Goal: Task Accomplishment & Management: Manage account settings

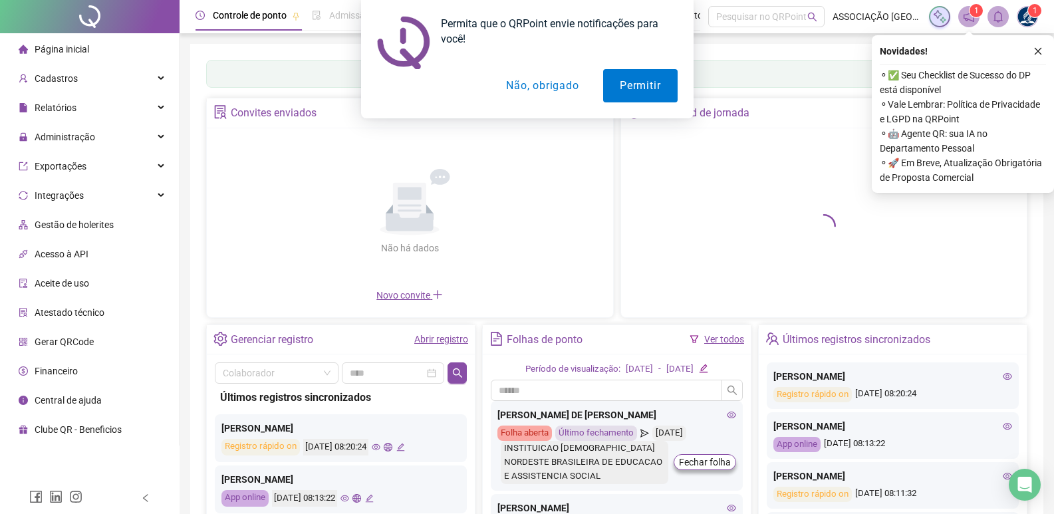
click at [547, 90] on button "Não, obrigado" at bounding box center [542, 85] width 106 height 33
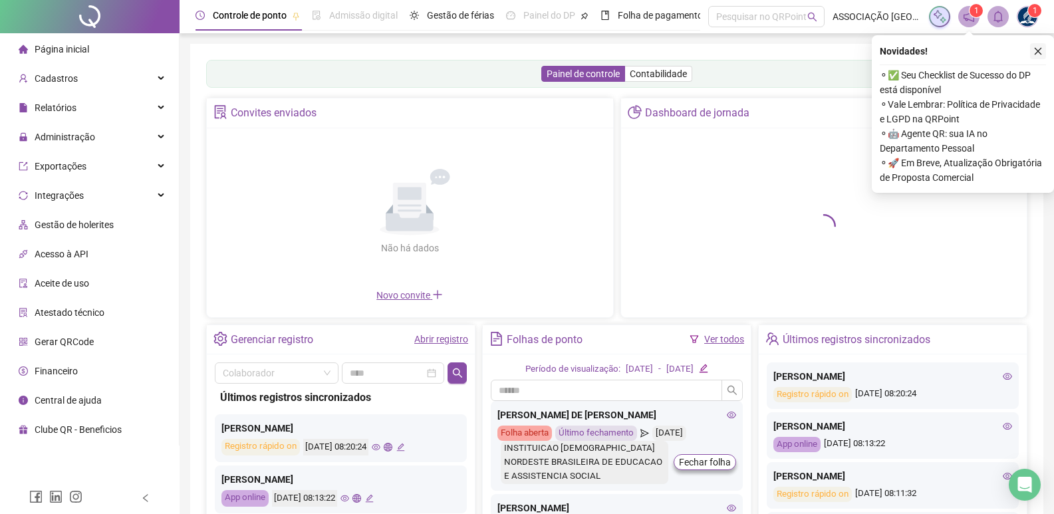
click at [1032, 47] on button "button" at bounding box center [1038, 51] width 16 height 16
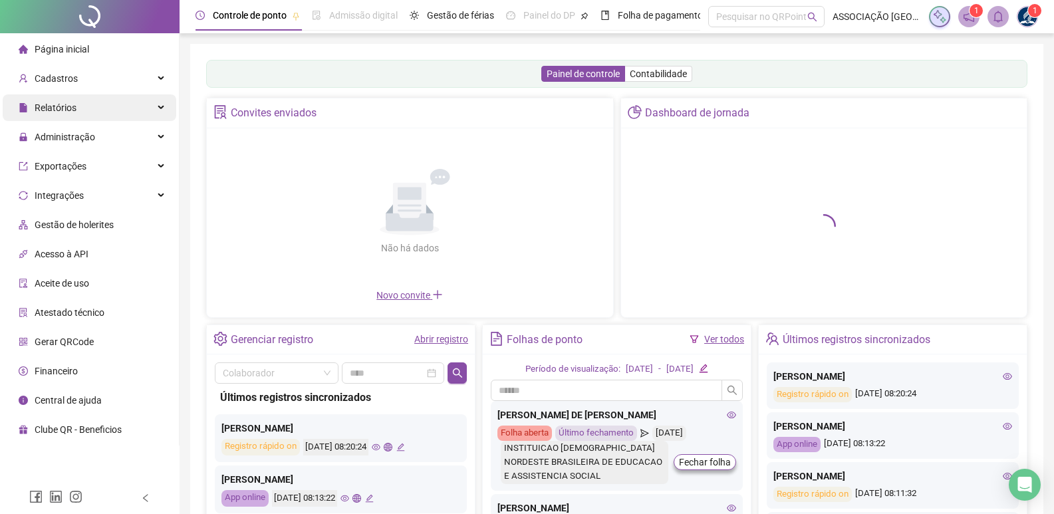
click at [147, 109] on div "Relatórios" at bounding box center [90, 107] width 174 height 27
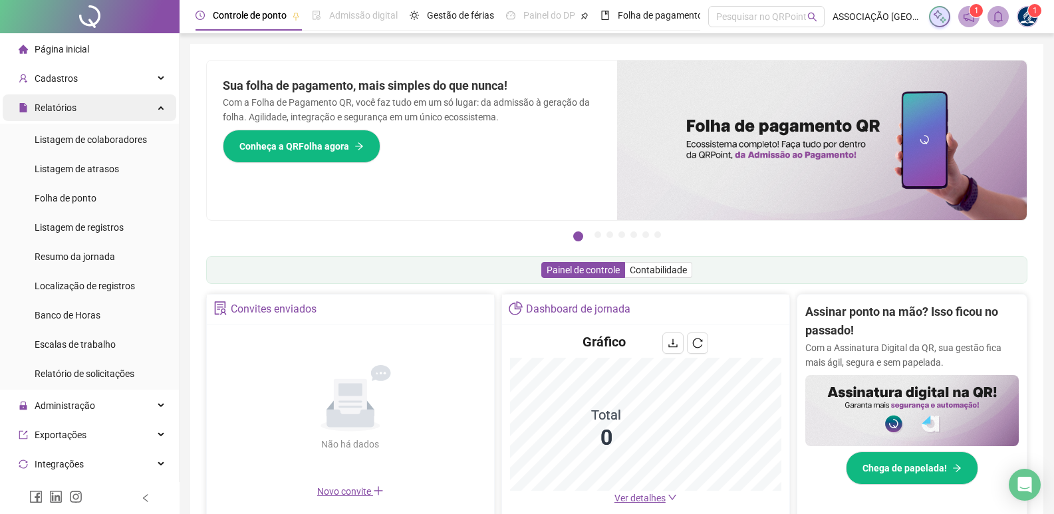
click at [159, 106] on icon at bounding box center [162, 106] width 7 height 0
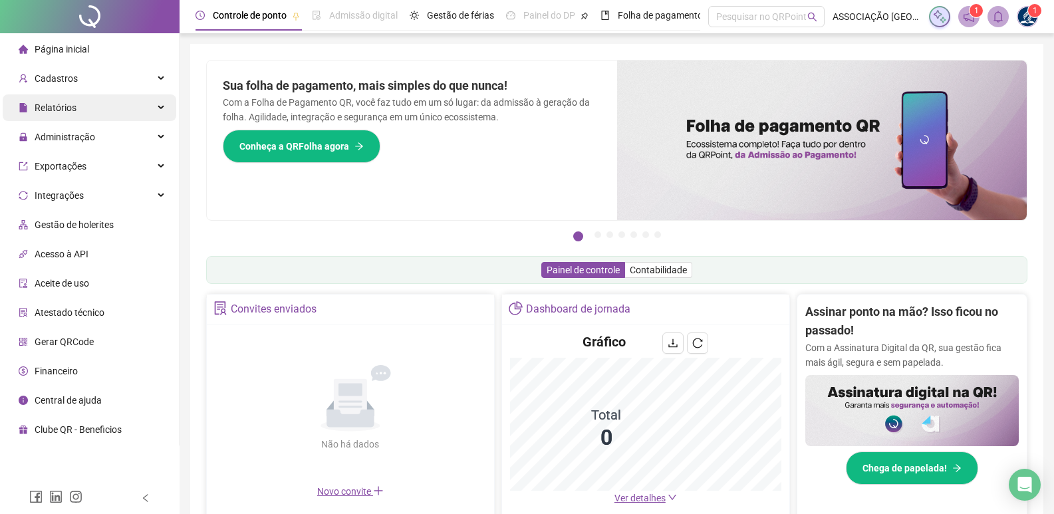
click at [152, 107] on div "Relatórios" at bounding box center [90, 107] width 174 height 27
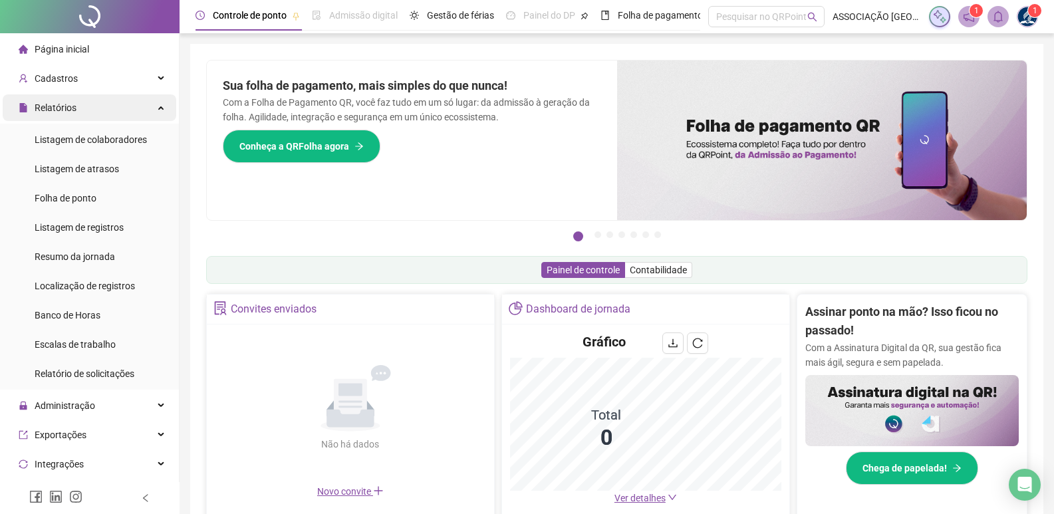
click at [159, 106] on icon at bounding box center [162, 106] width 7 height 0
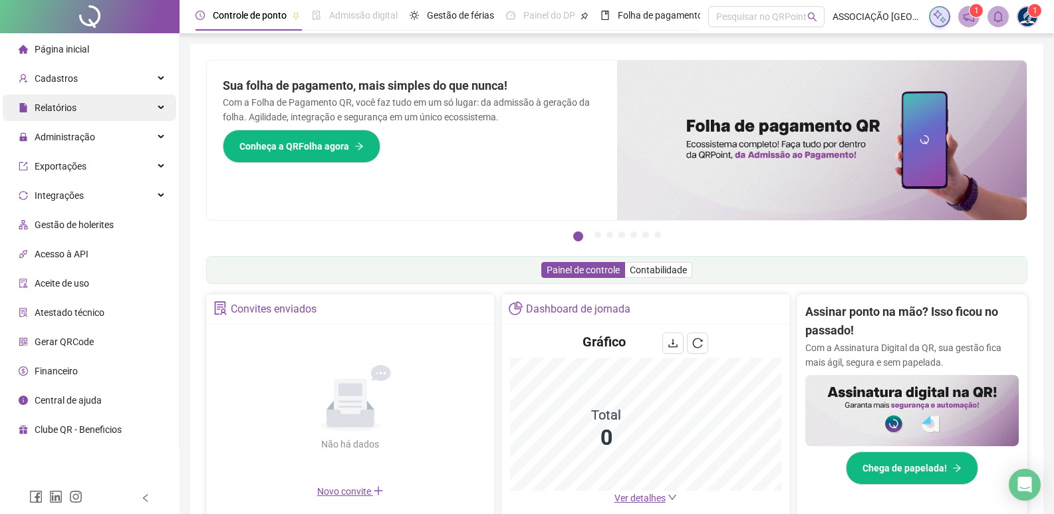
click at [145, 111] on div "Relatórios" at bounding box center [90, 107] width 174 height 27
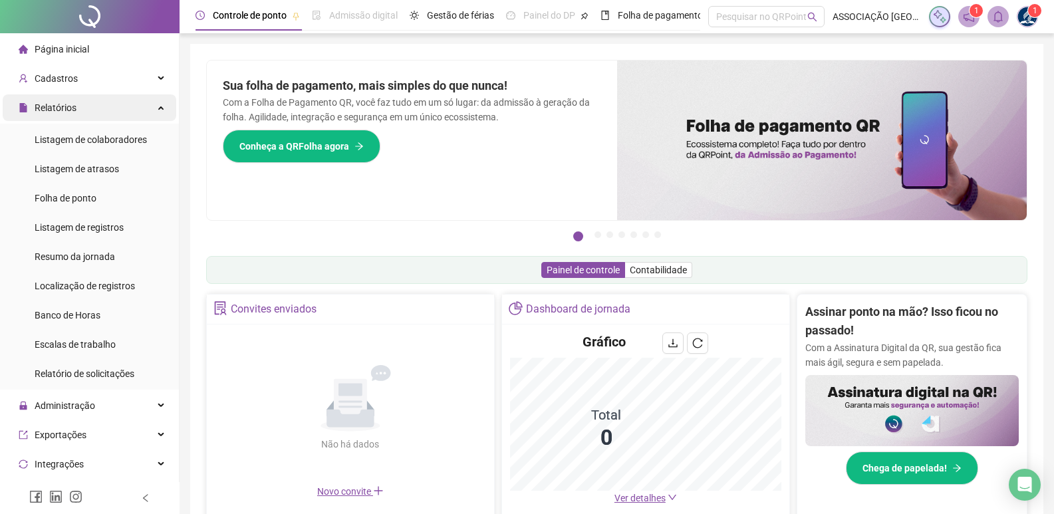
click at [145, 111] on div "Relatórios" at bounding box center [90, 107] width 174 height 27
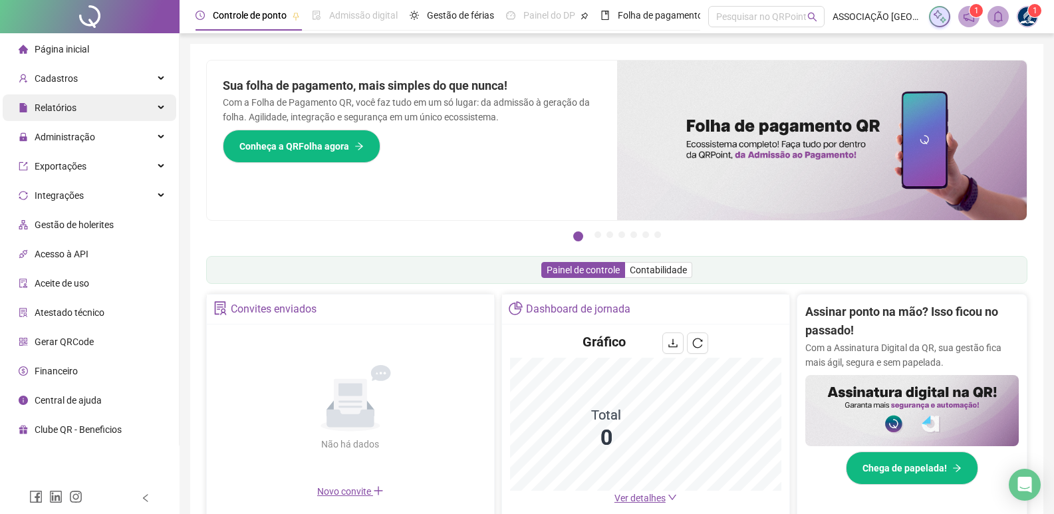
click at [152, 106] on div "Relatórios" at bounding box center [90, 107] width 174 height 27
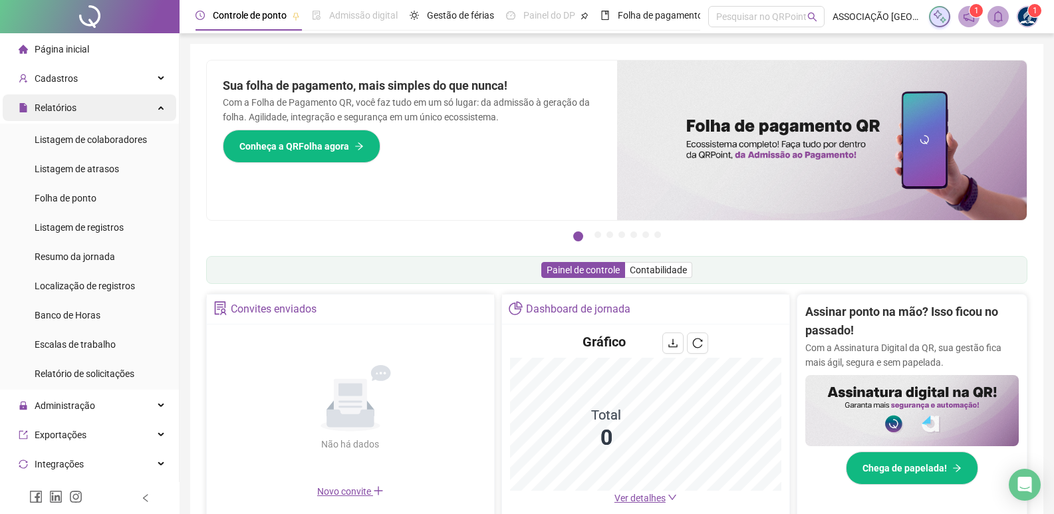
click at [152, 106] on div "Relatórios" at bounding box center [90, 107] width 174 height 27
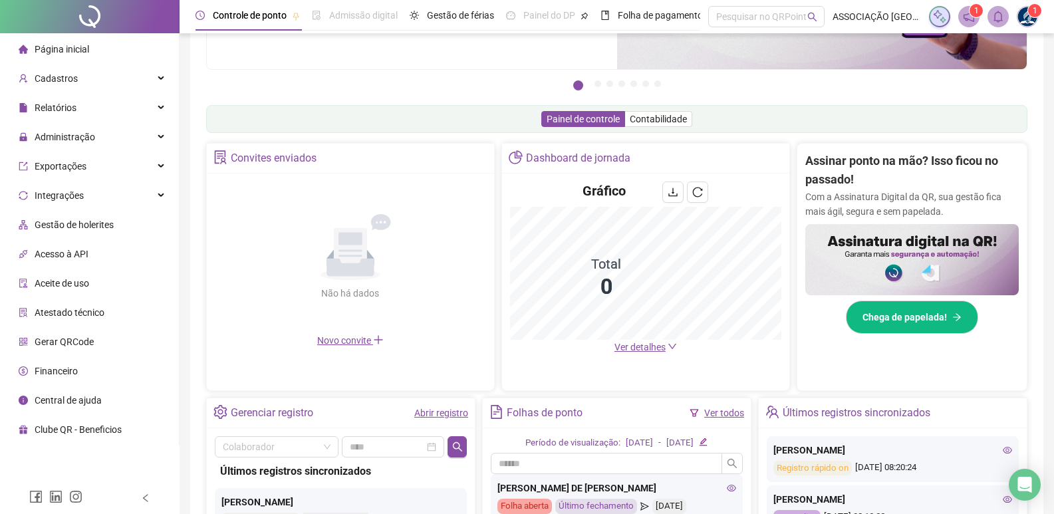
scroll to position [86, 0]
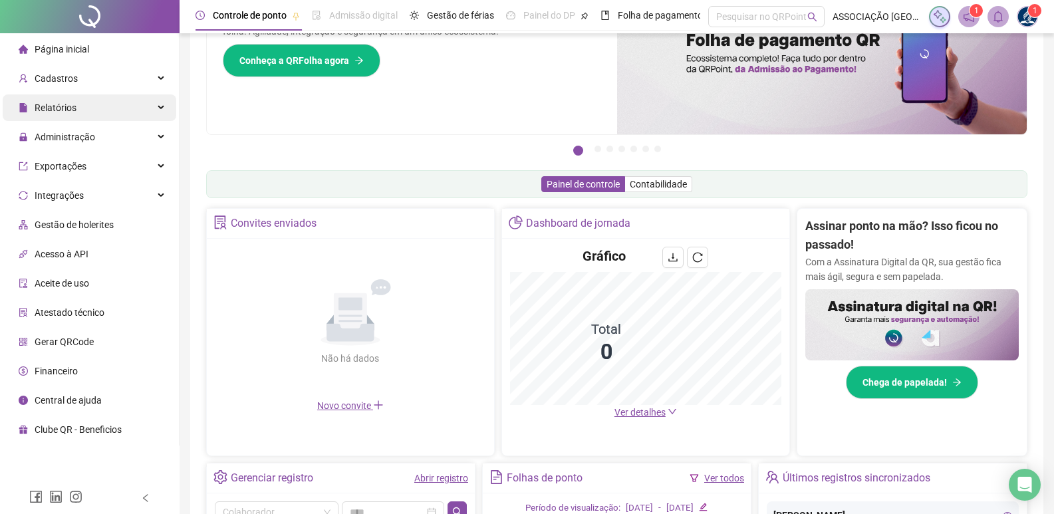
click at [122, 112] on div "Relatórios" at bounding box center [90, 107] width 174 height 27
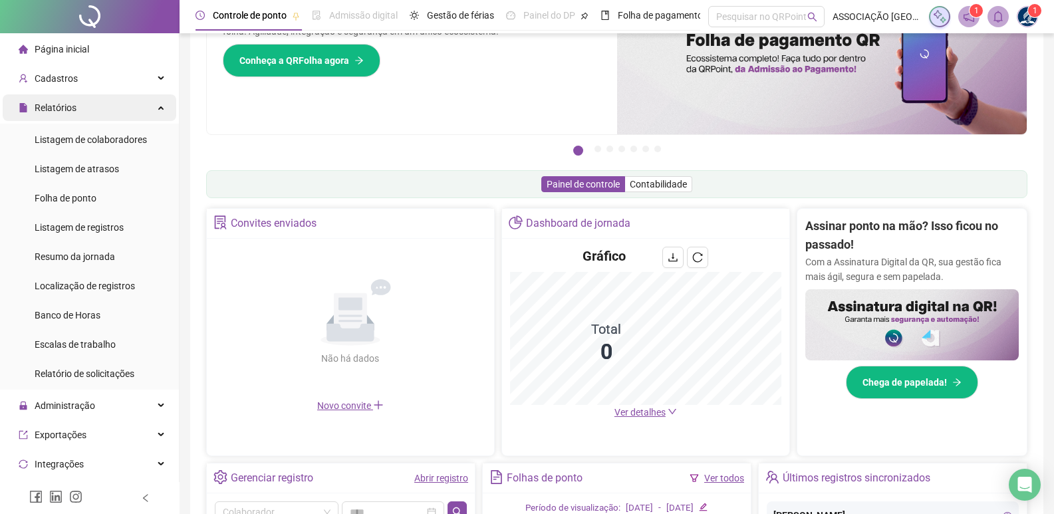
click at [122, 112] on div "Relatórios" at bounding box center [90, 107] width 174 height 27
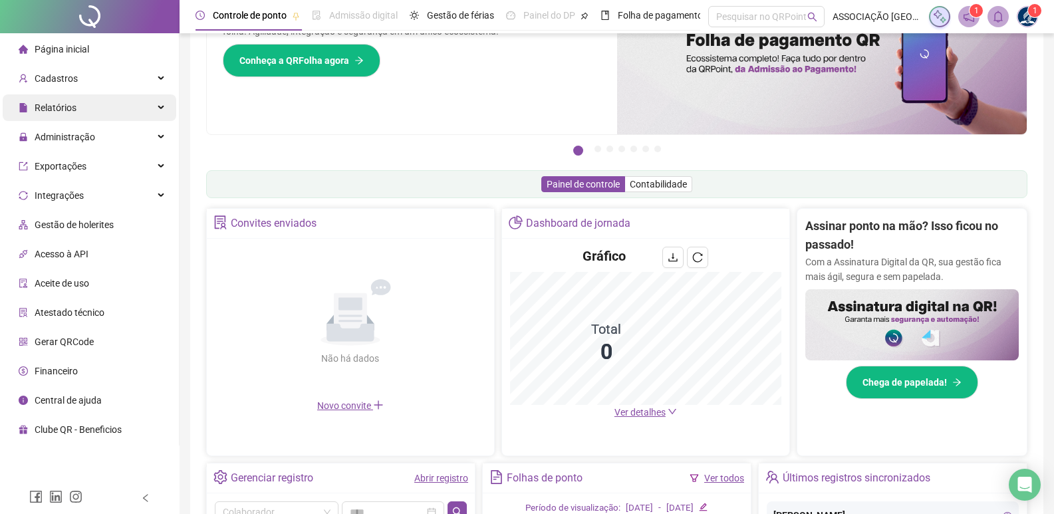
click at [122, 112] on div "Relatórios" at bounding box center [90, 107] width 174 height 27
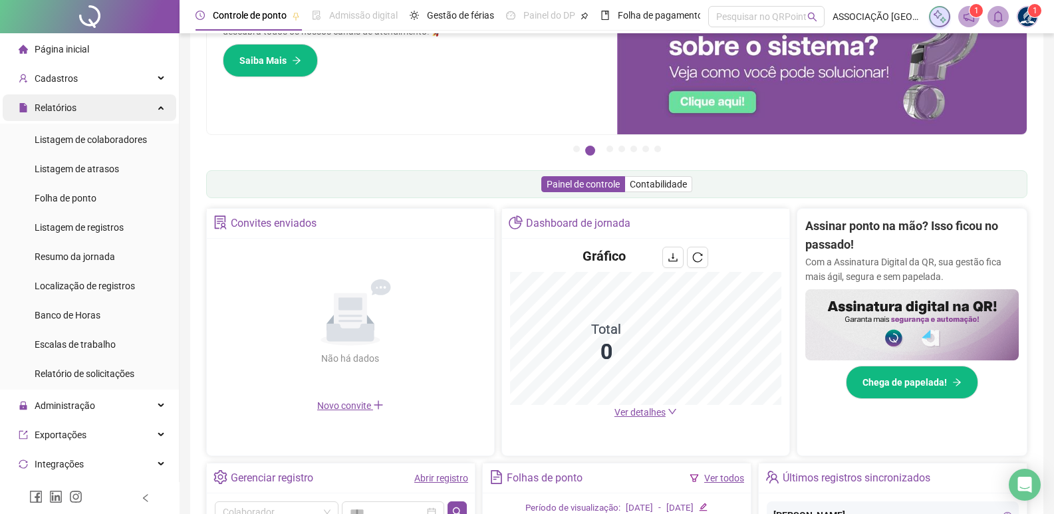
click at [140, 108] on div "Relatórios" at bounding box center [90, 107] width 174 height 27
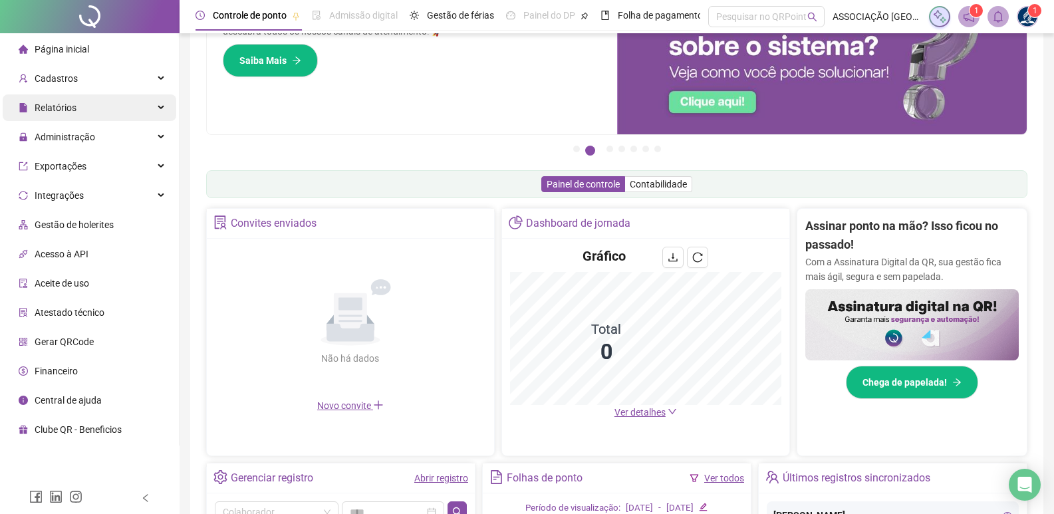
click at [140, 108] on div "Relatórios" at bounding box center [90, 107] width 174 height 27
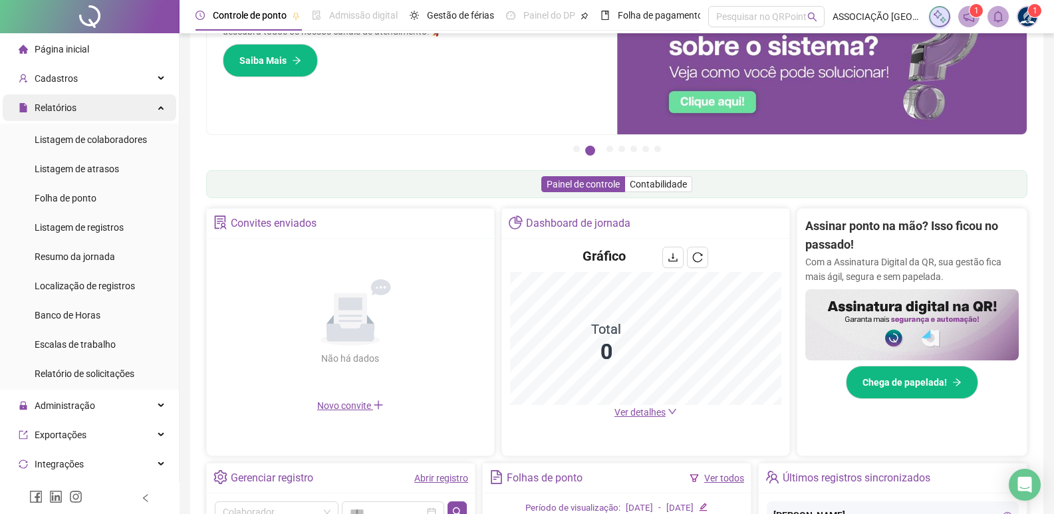
click at [152, 103] on div "Relatórios" at bounding box center [90, 107] width 174 height 27
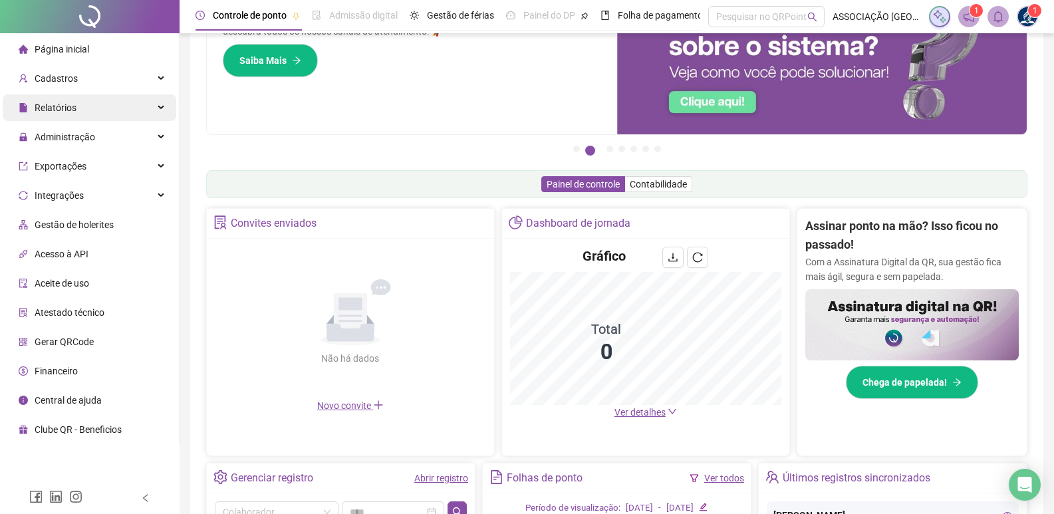
click at [152, 103] on div "Relatórios" at bounding box center [90, 107] width 174 height 27
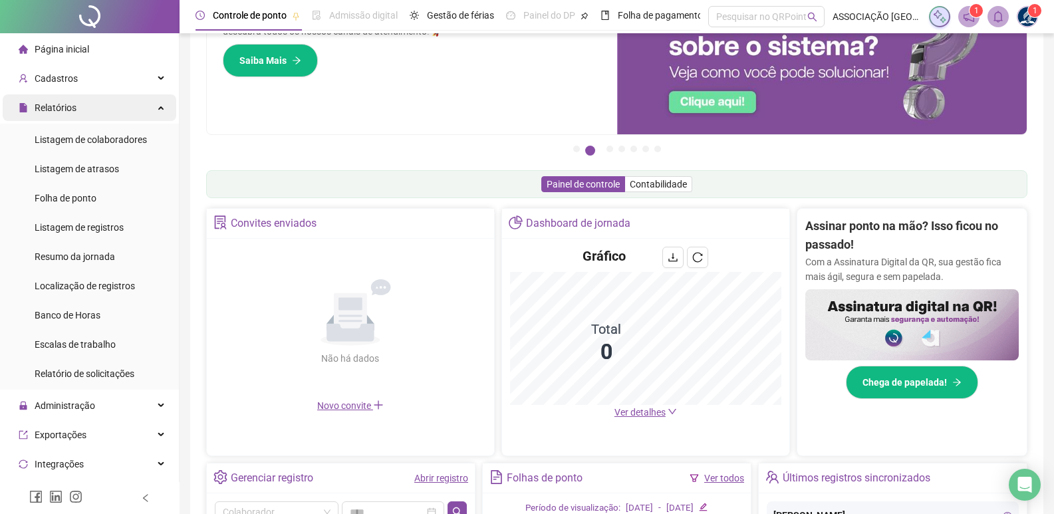
click at [156, 109] on div "Relatórios" at bounding box center [90, 107] width 174 height 27
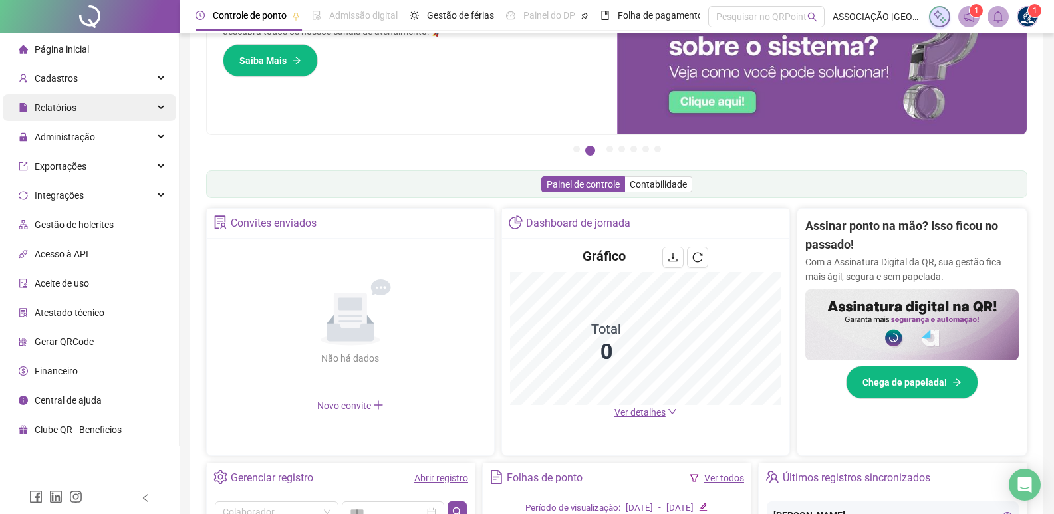
click at [156, 109] on div "Relatórios" at bounding box center [90, 107] width 174 height 27
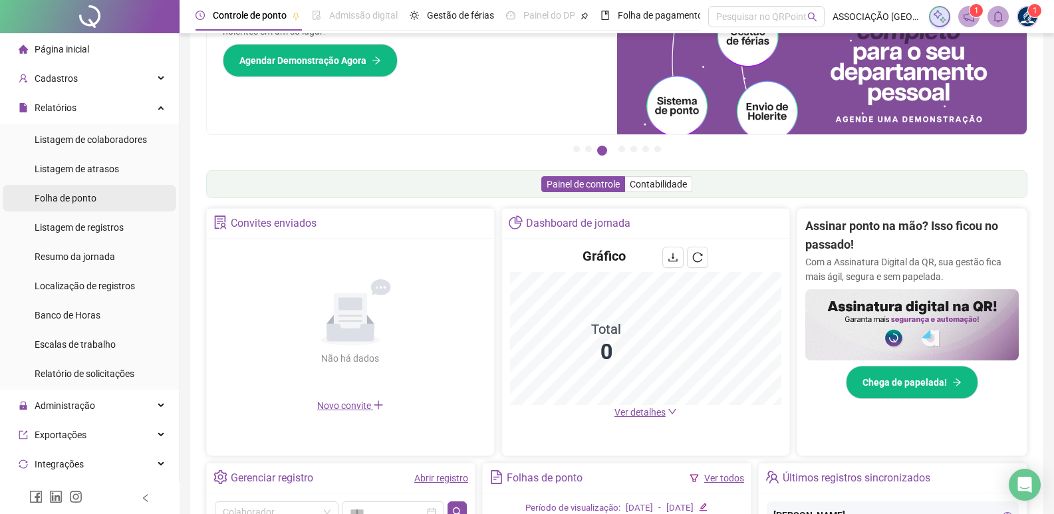
click at [87, 201] on span "Folha de ponto" at bounding box center [66, 198] width 62 height 11
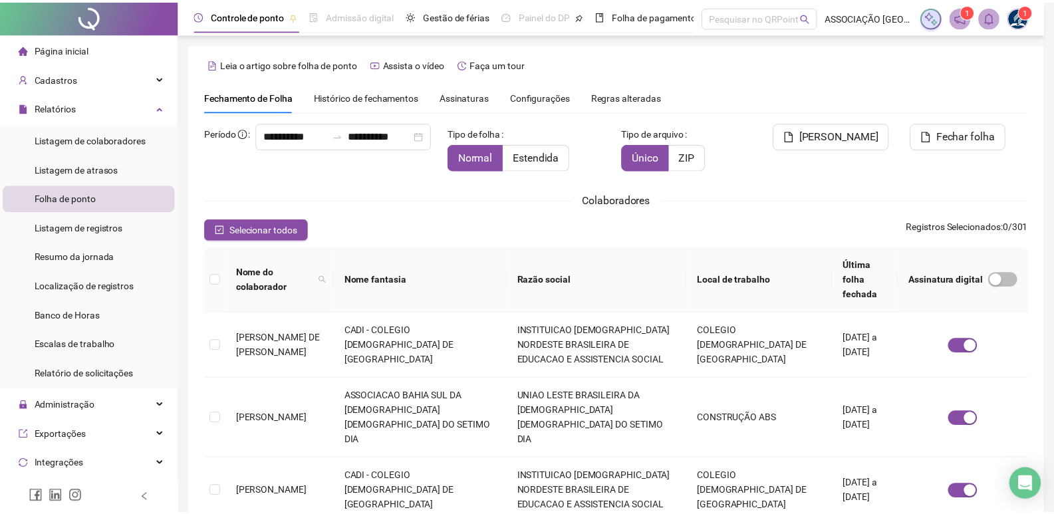
scroll to position [15, 0]
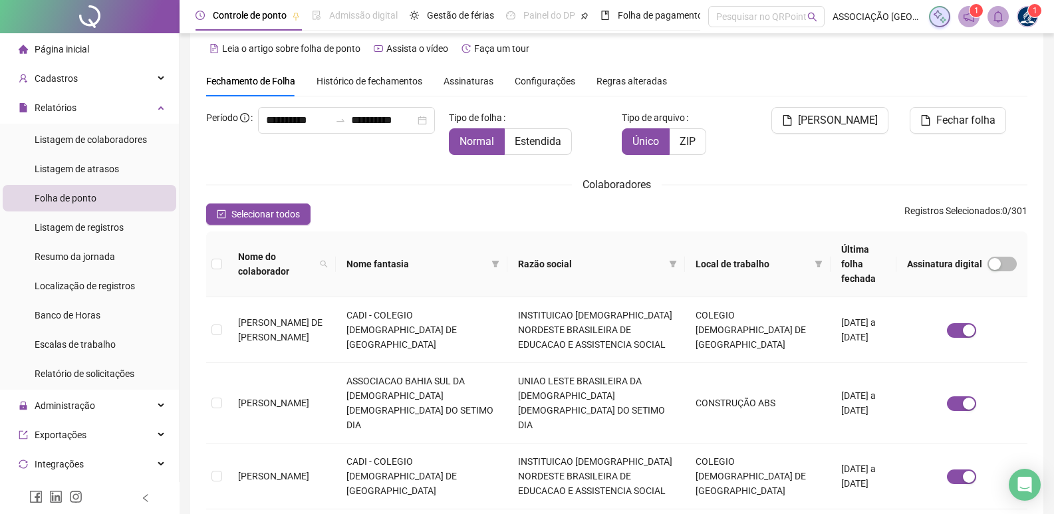
click at [370, 84] on span "Histórico de fechamentos" at bounding box center [369, 81] width 106 height 11
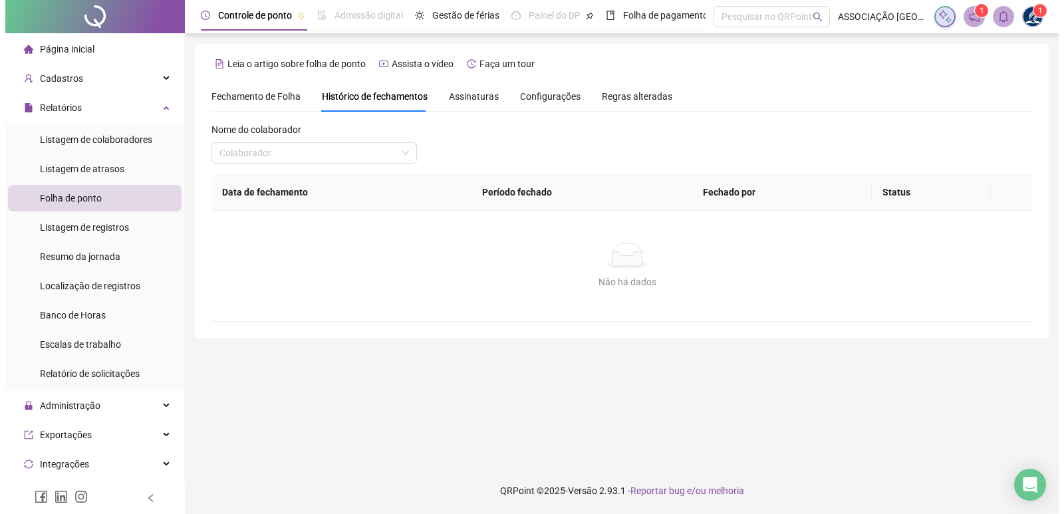
scroll to position [0, 0]
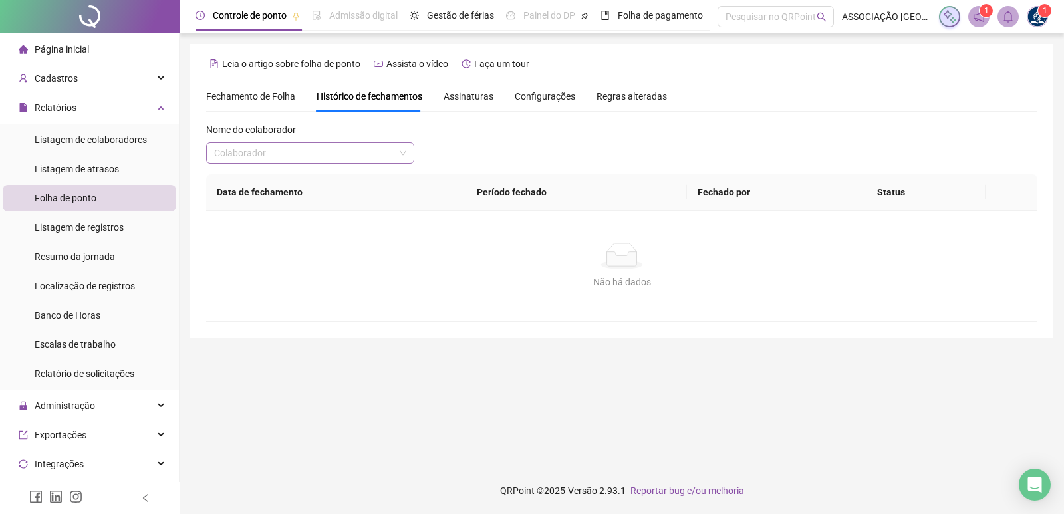
click at [331, 155] on input "search" at bounding box center [304, 153] width 180 height 20
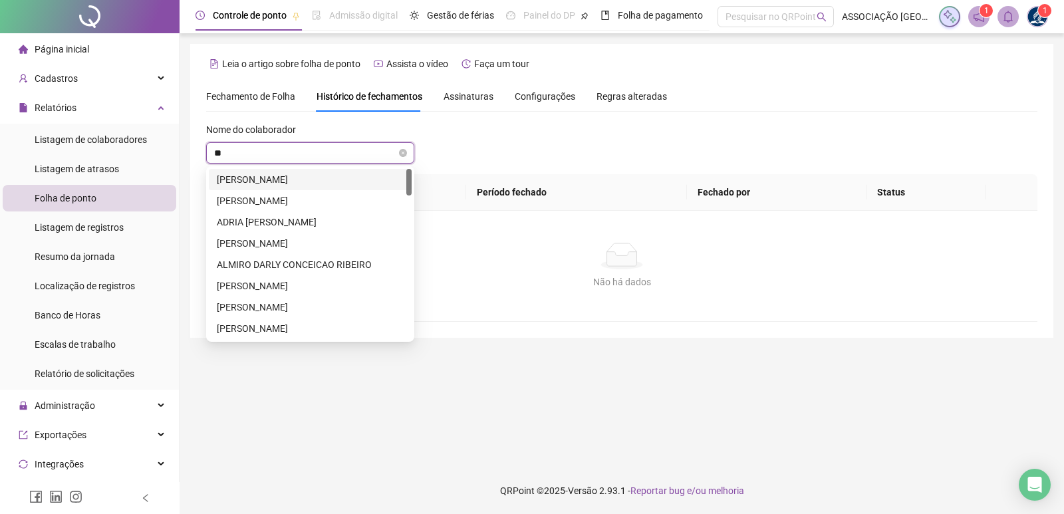
type input "***"
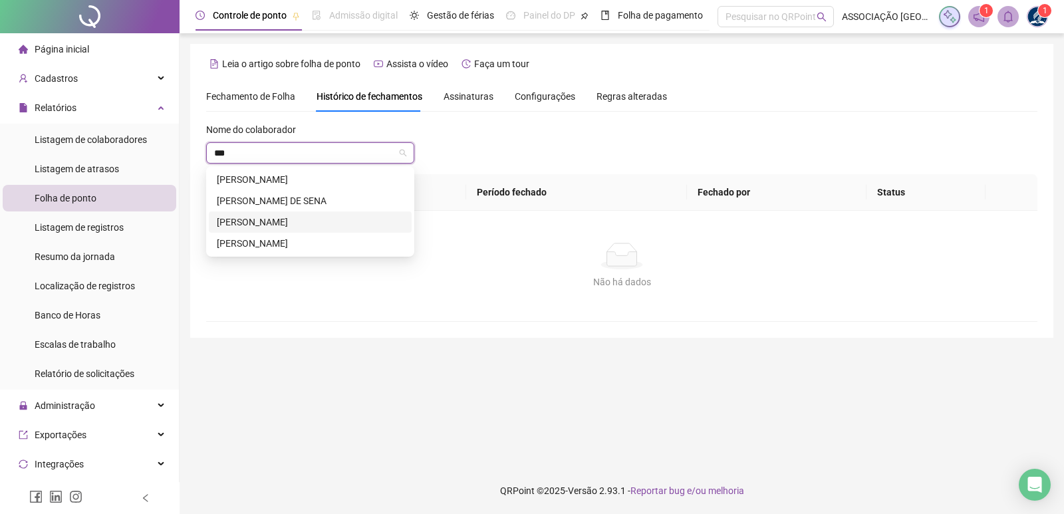
click at [302, 217] on div "[PERSON_NAME]" at bounding box center [310, 222] width 187 height 15
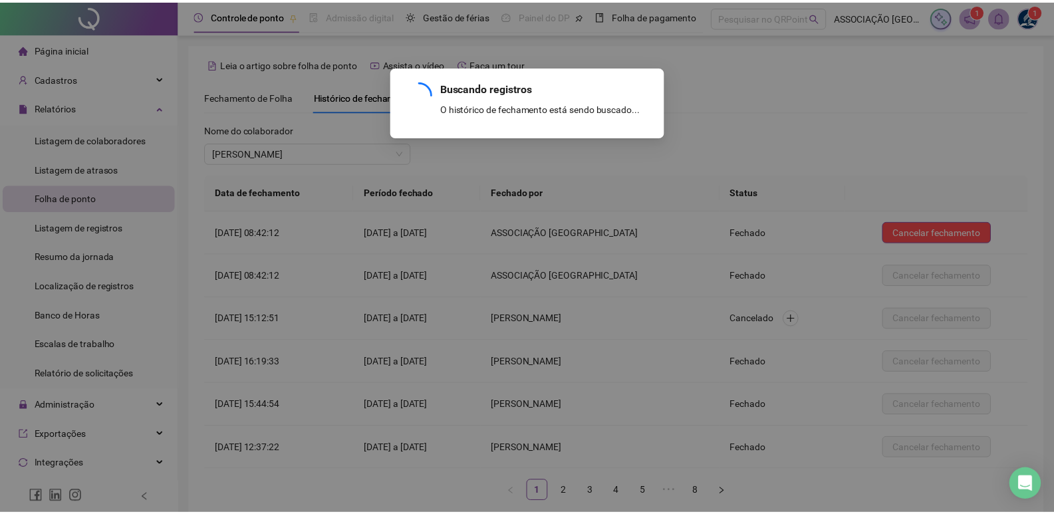
scroll to position [72, 0]
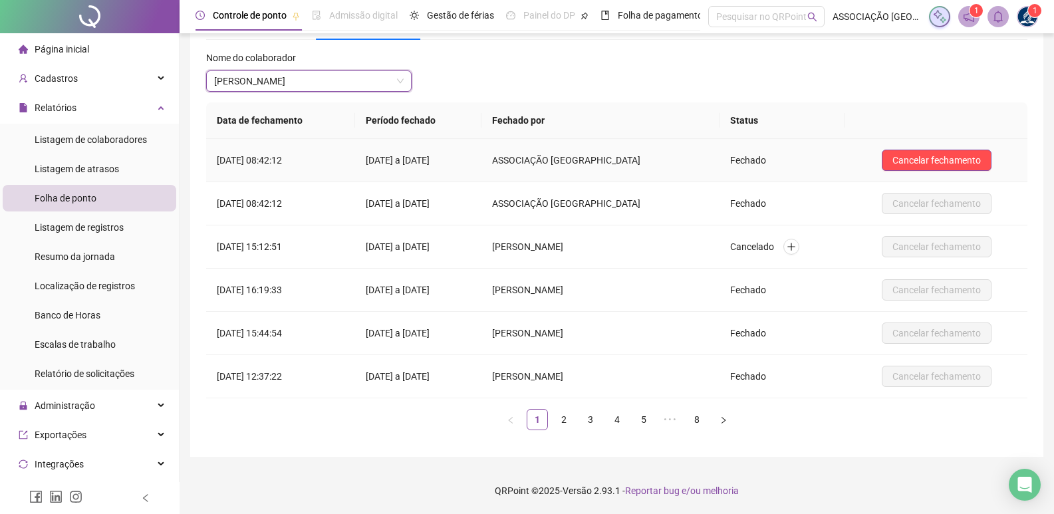
click at [635, 169] on td "ASSOCIAÇÃO [GEOGRAPHIC_DATA]" at bounding box center [600, 160] width 238 height 43
drag, startPoint x: 727, startPoint y: 174, endPoint x: 642, endPoint y: 165, distance: 86.3
click at [705, 172] on tr "[DATE] 08:42:12 01/08/2025 a [DATE] ASSOCIAÇÃO BAHIA SUL Fechado Cancelar fecha…" at bounding box center [616, 160] width 821 height 43
click at [642, 165] on span "ASSOCIAÇÃO [GEOGRAPHIC_DATA]" at bounding box center [567, 160] width 150 height 11
click at [355, 161] on td "[DATE] 08:42:12" at bounding box center [280, 160] width 149 height 43
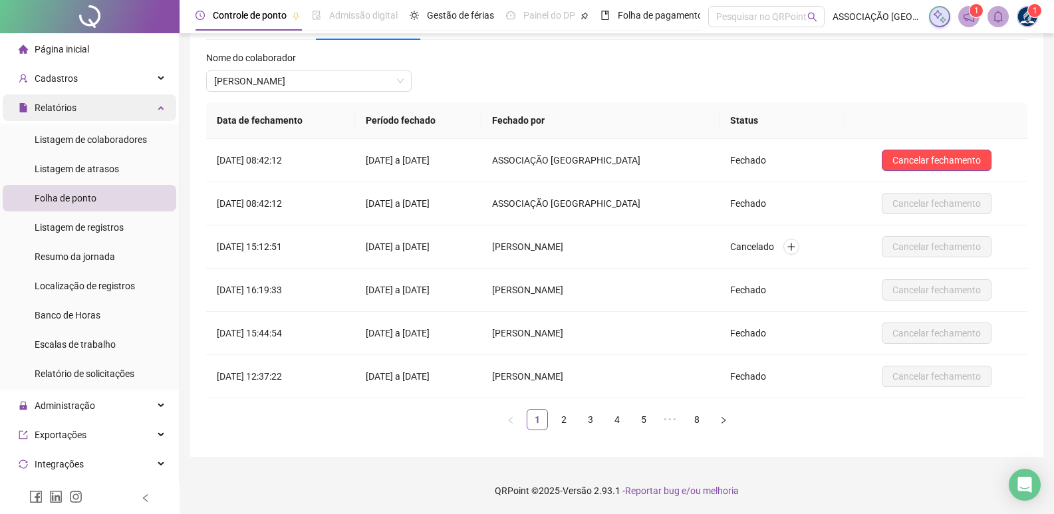
click at [157, 110] on div "Relatórios" at bounding box center [90, 107] width 174 height 27
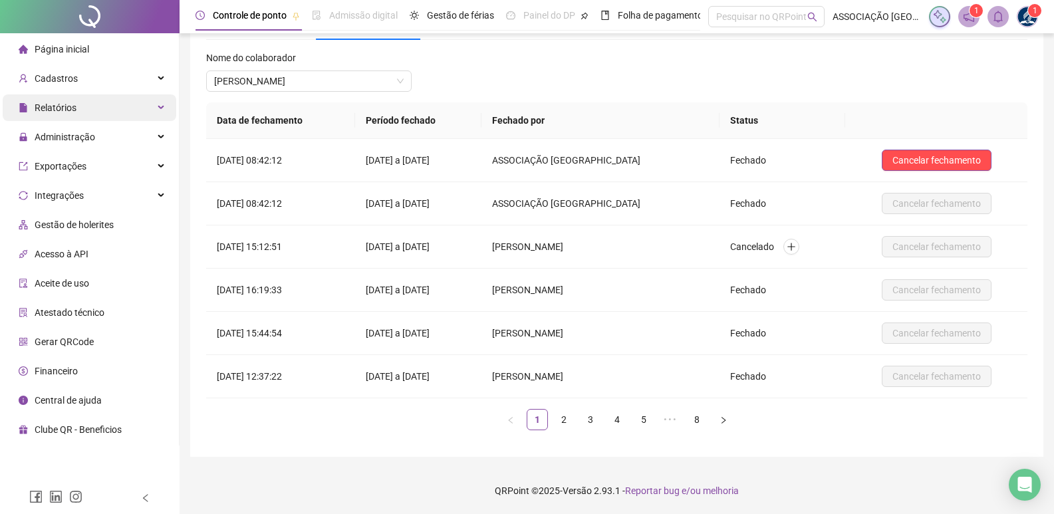
click at [157, 110] on div "Relatórios" at bounding box center [90, 107] width 174 height 27
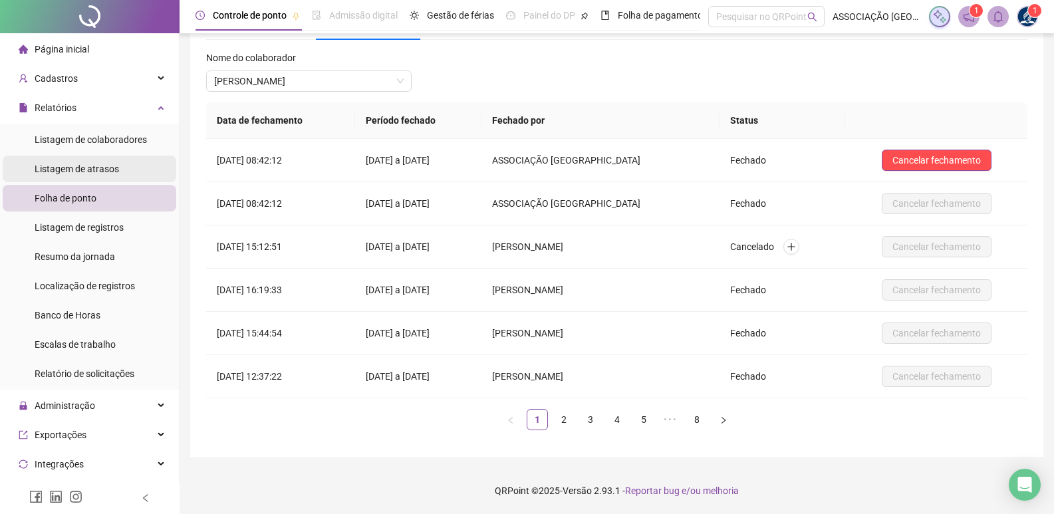
click at [78, 172] on span "Listagem de atrasos" at bounding box center [77, 169] width 84 height 11
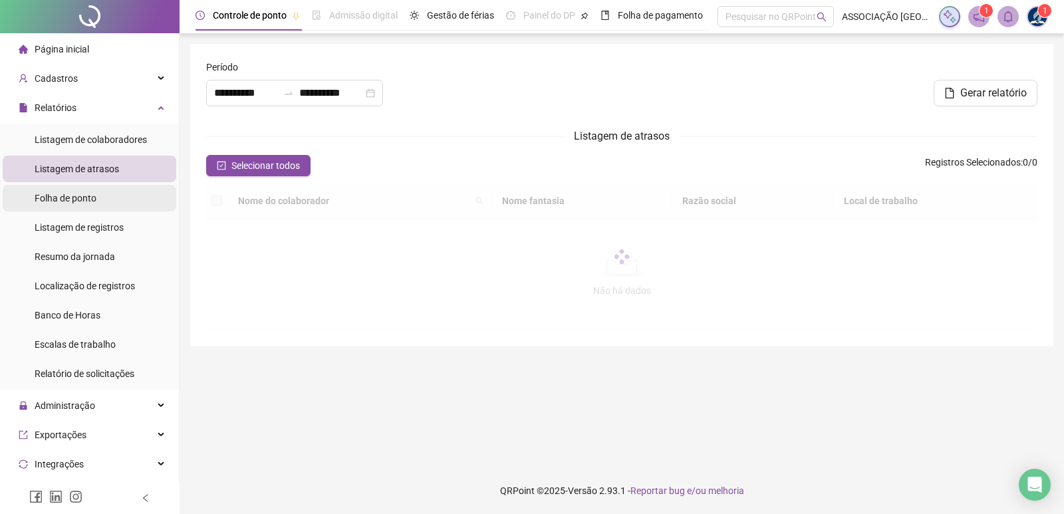
click at [101, 190] on li "Folha de ponto" at bounding box center [90, 198] width 174 height 27
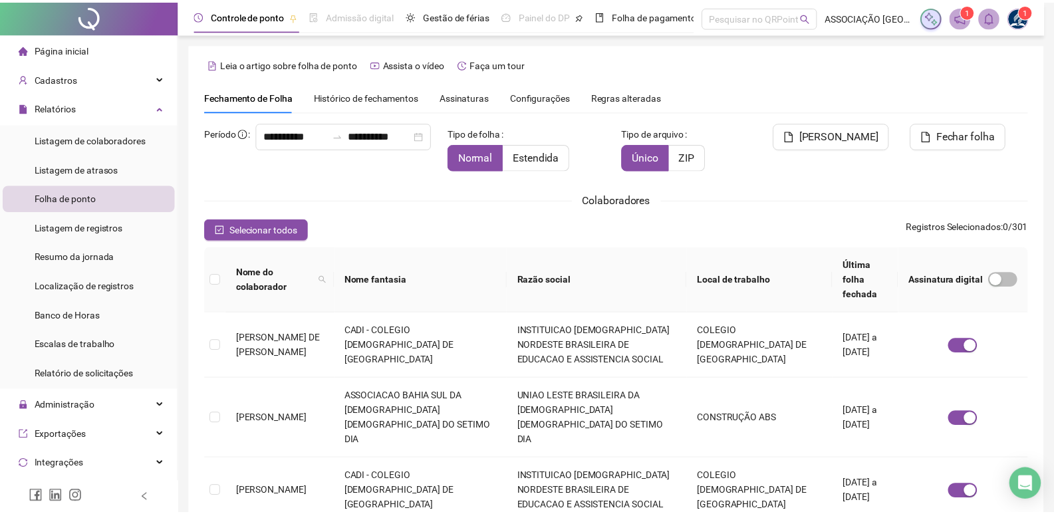
scroll to position [15, 0]
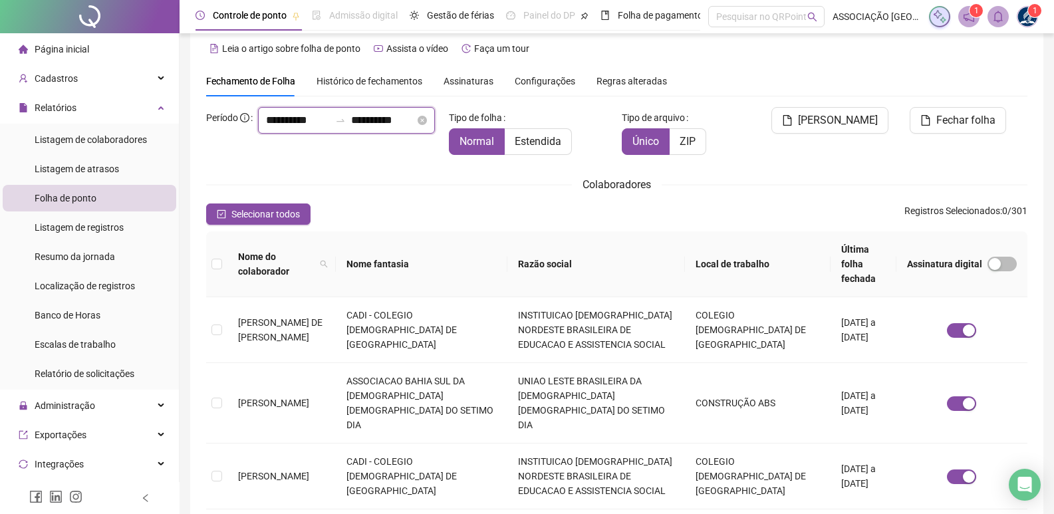
click at [275, 128] on input "**********" at bounding box center [298, 120] width 64 height 16
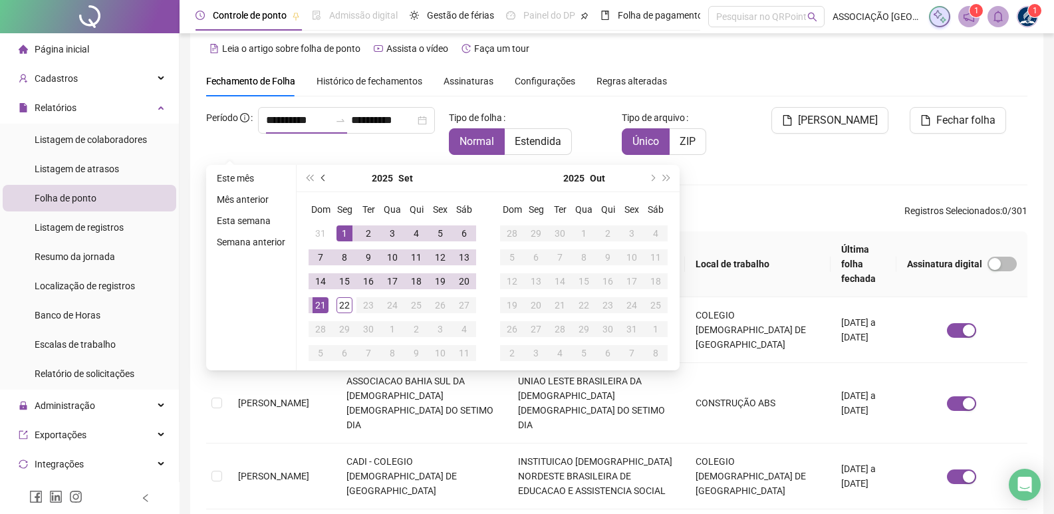
click at [321, 178] on span "prev-year" at bounding box center [324, 178] width 7 height 7
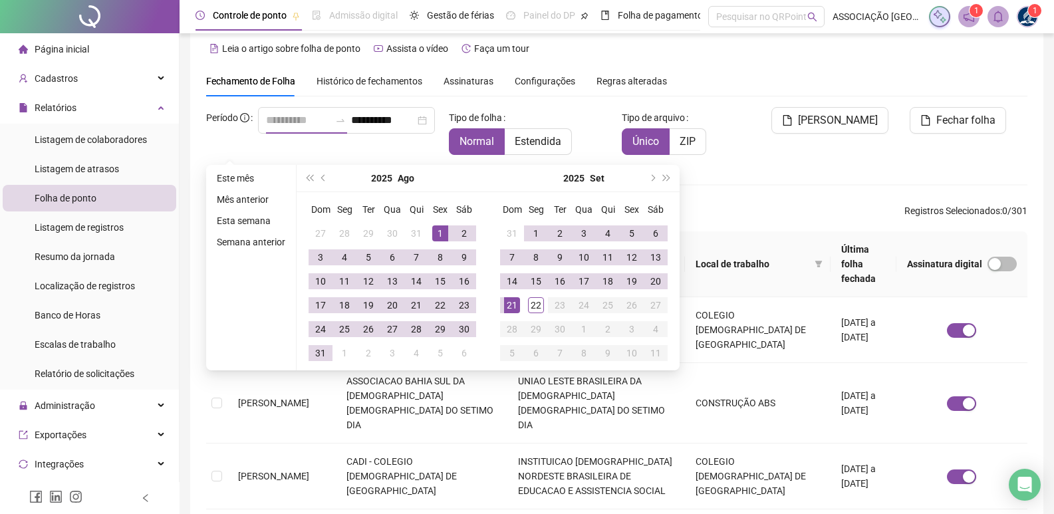
type input "**********"
click at [437, 231] on div "1" at bounding box center [440, 233] width 16 height 16
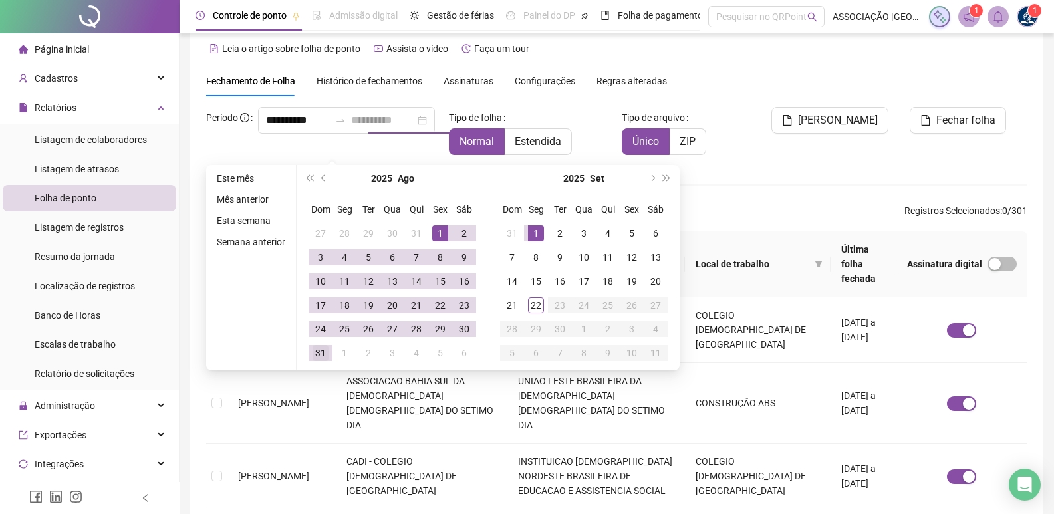
click at [326, 348] on div "31" at bounding box center [321, 353] width 16 height 16
type input "**********"
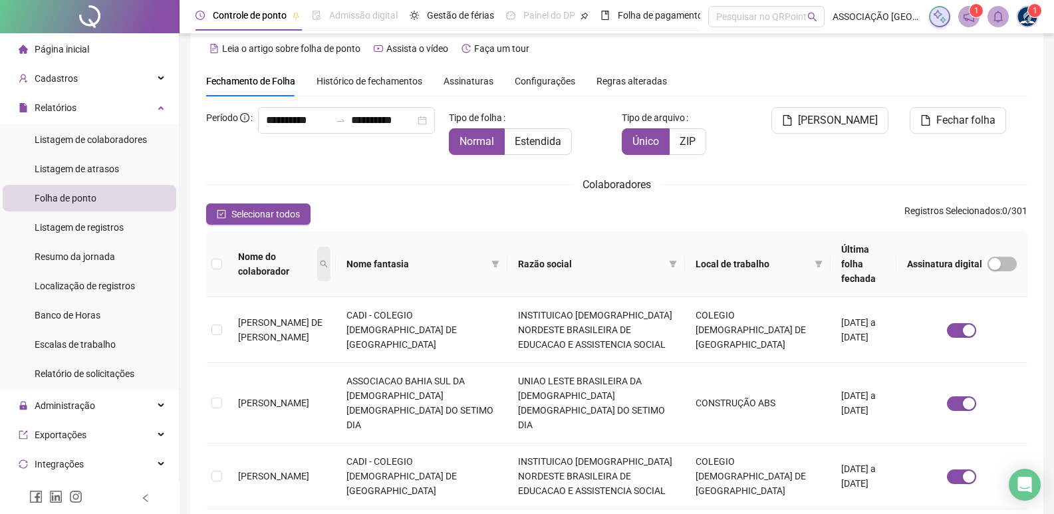
click at [328, 260] on icon "search" at bounding box center [324, 264] width 8 height 8
click at [238, 286] on input "text" at bounding box center [279, 287] width 125 height 21
type input "*******"
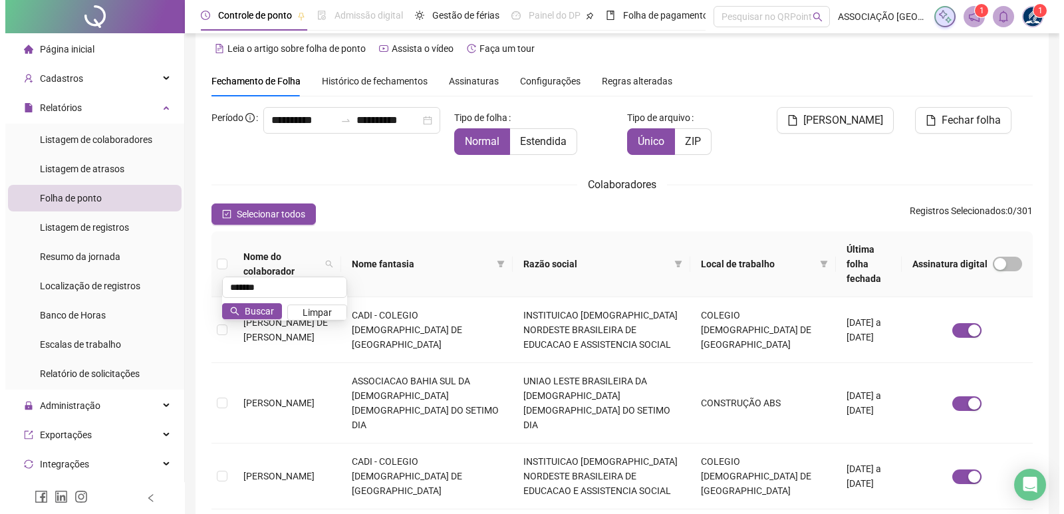
scroll to position [0, 0]
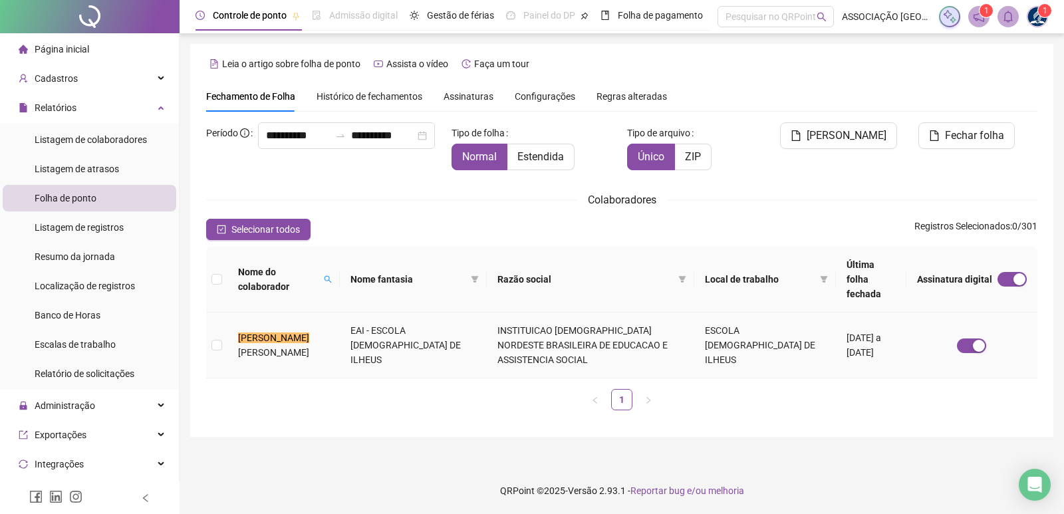
click at [252, 347] on span "[PERSON_NAME]" at bounding box center [273, 352] width 71 height 11
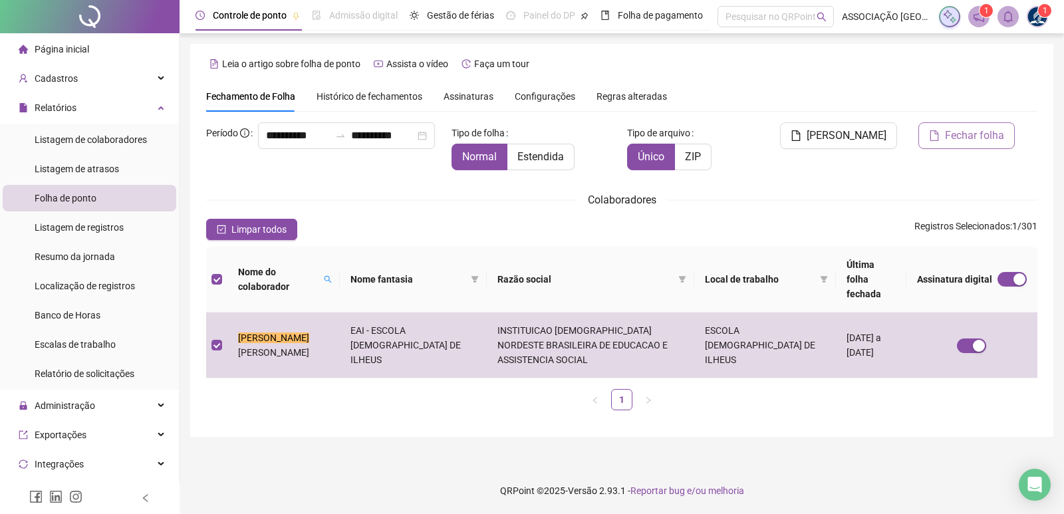
click at [932, 144] on button "Fechar folha" at bounding box center [966, 135] width 96 height 27
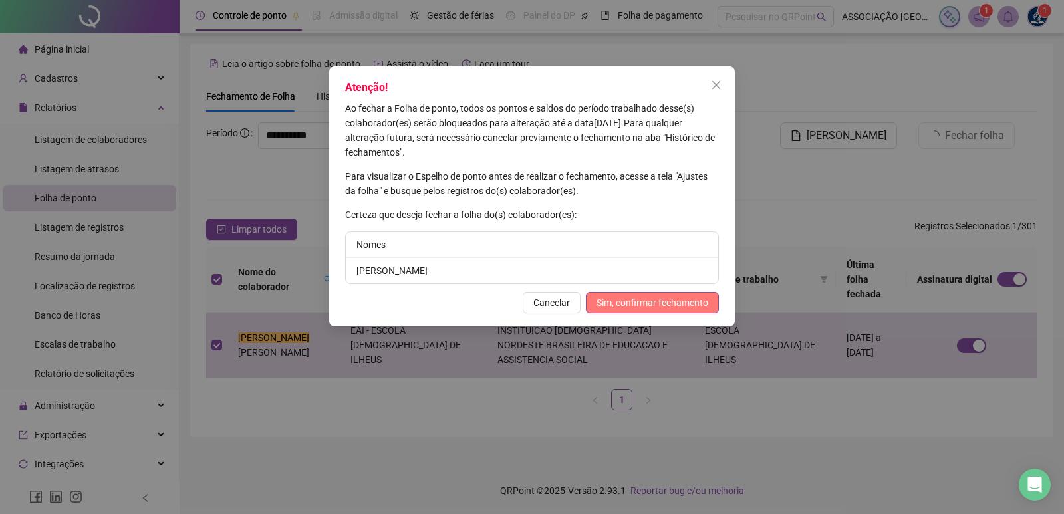
click at [622, 299] on span "Sim, confirmar fechamento" at bounding box center [652, 302] width 112 height 15
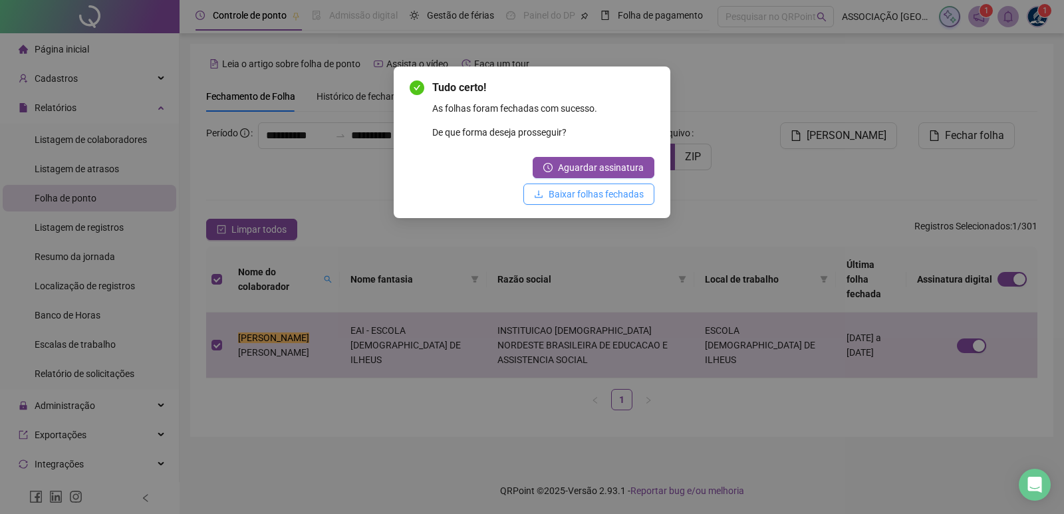
click at [584, 201] on button "Baixar folhas fechadas" at bounding box center [588, 194] width 131 height 21
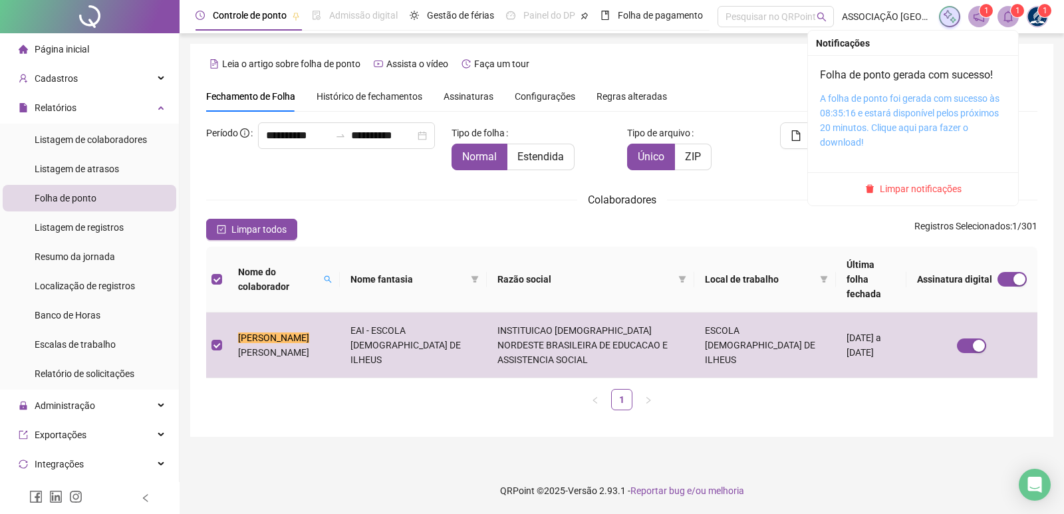
click at [898, 122] on link "A folha de ponto foi gerada com sucesso às 08:35:16 e estará disponível pelos p…" at bounding box center [910, 120] width 180 height 55
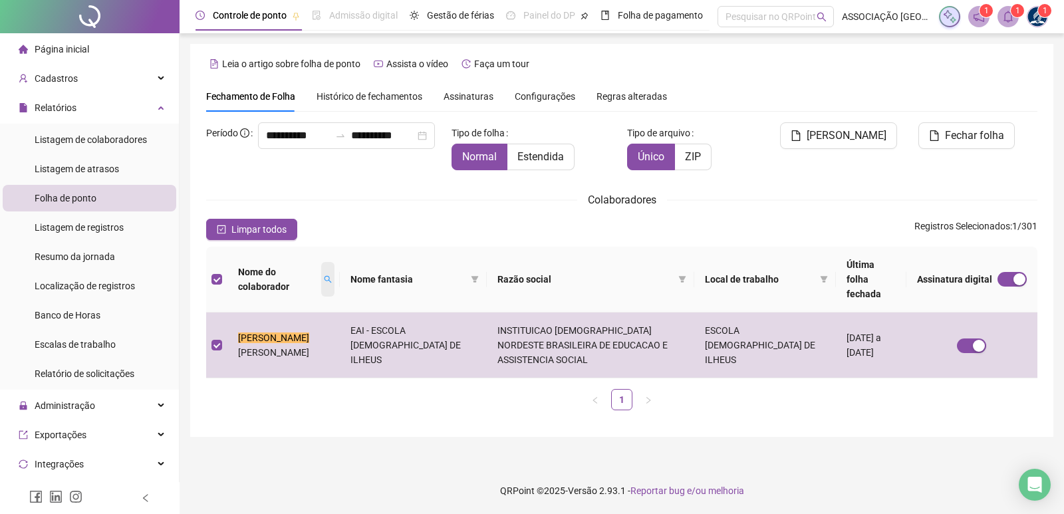
click at [331, 275] on icon "search" at bounding box center [328, 279] width 8 height 8
click at [327, 271] on span at bounding box center [327, 279] width 13 height 35
type input "*******"
type input "***"
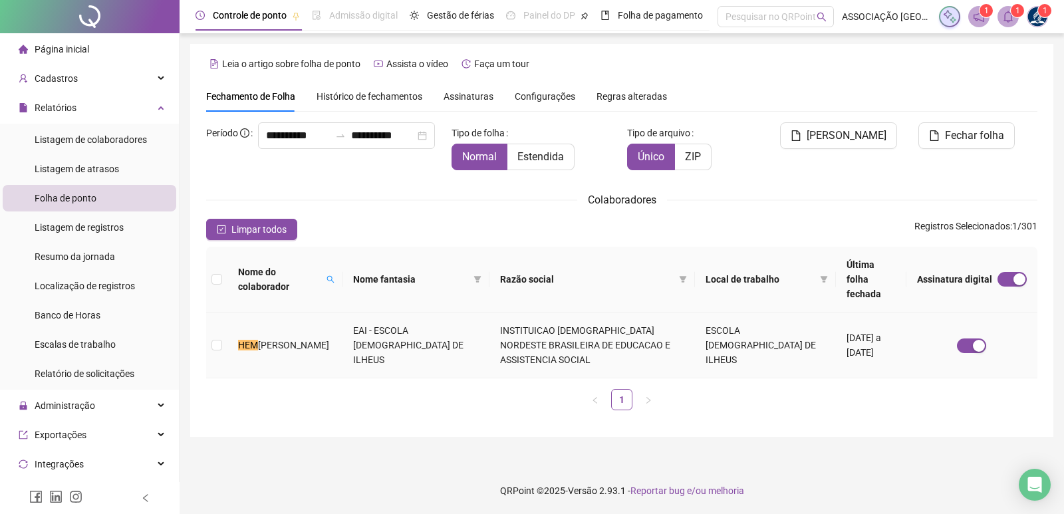
click at [309, 340] on span "[PERSON_NAME]" at bounding box center [293, 345] width 71 height 11
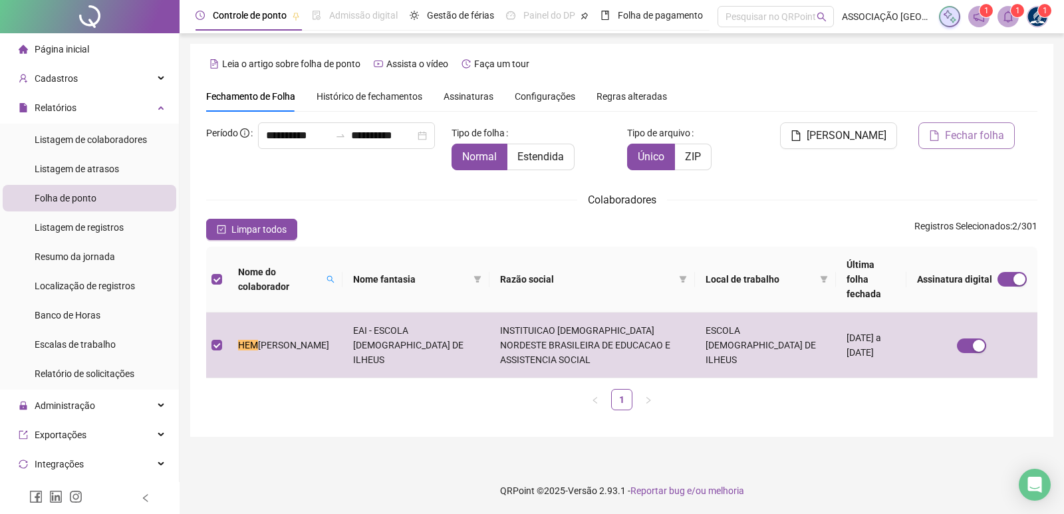
click at [972, 139] on span "Fechar folha" at bounding box center [974, 136] width 59 height 16
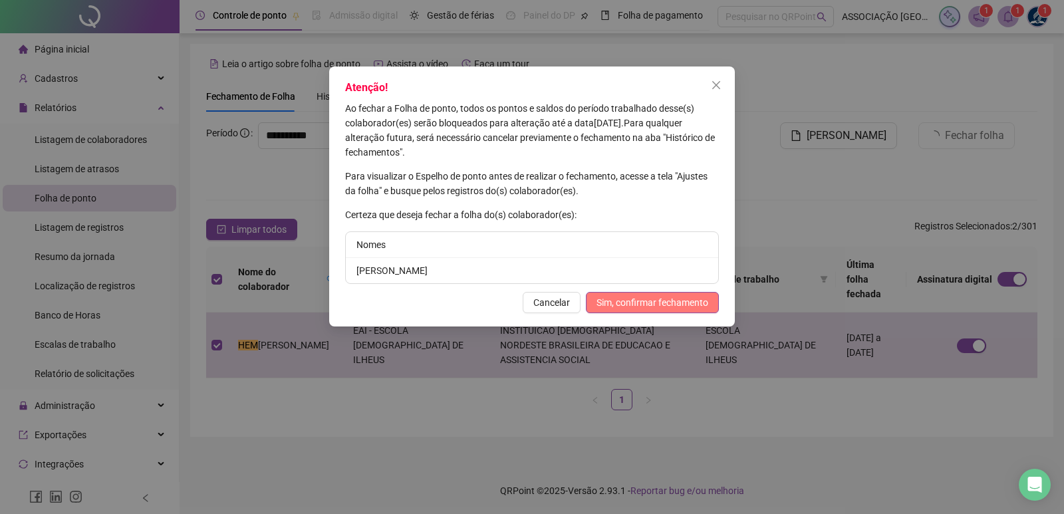
click at [650, 306] on span "Sim, confirmar fechamento" at bounding box center [652, 302] width 112 height 15
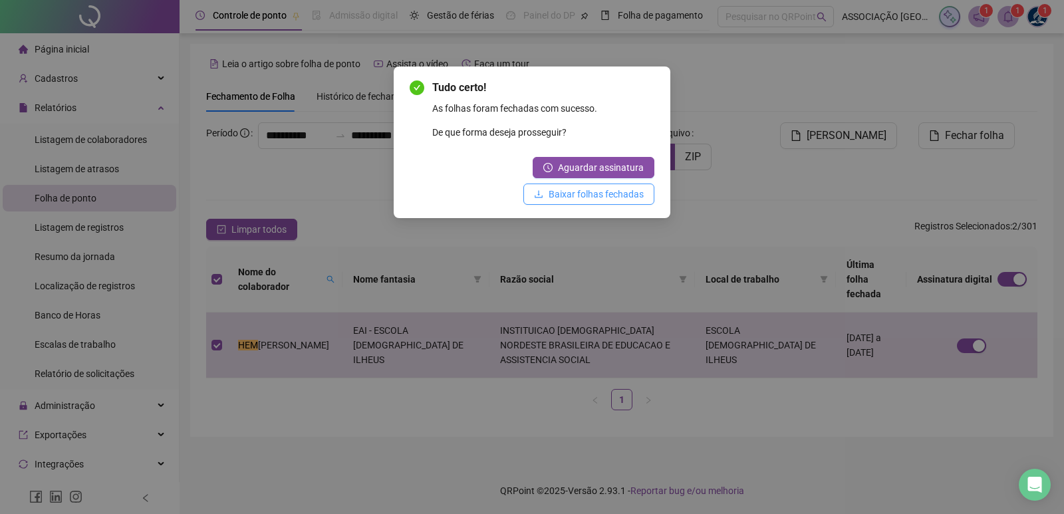
click at [618, 191] on span "Baixar folhas fechadas" at bounding box center [596, 194] width 95 height 15
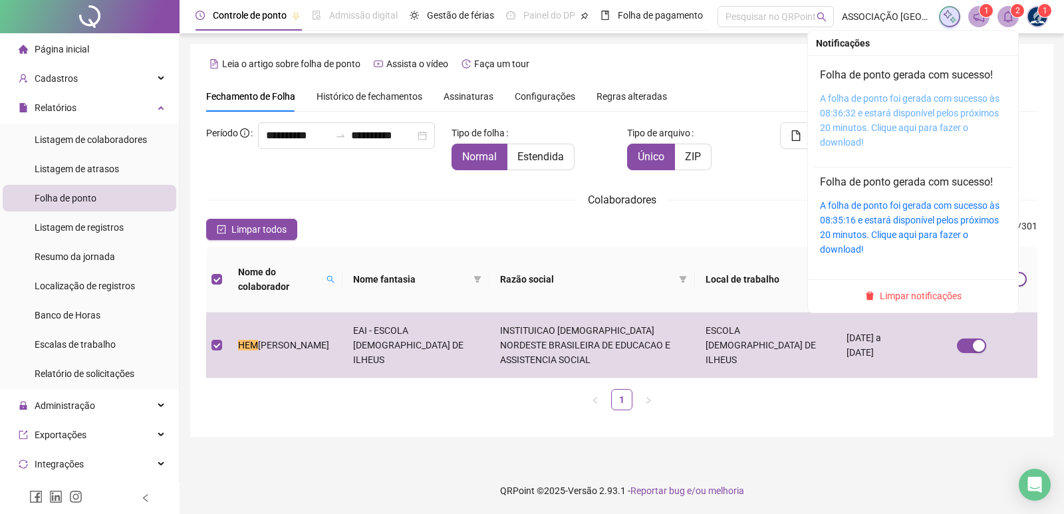
click at [859, 126] on link "A folha de ponto foi gerada com sucesso às 08:36:32 e estará disponível pelos p…" at bounding box center [910, 120] width 180 height 55
click at [1000, 10] on span at bounding box center [1007, 16] width 21 height 21
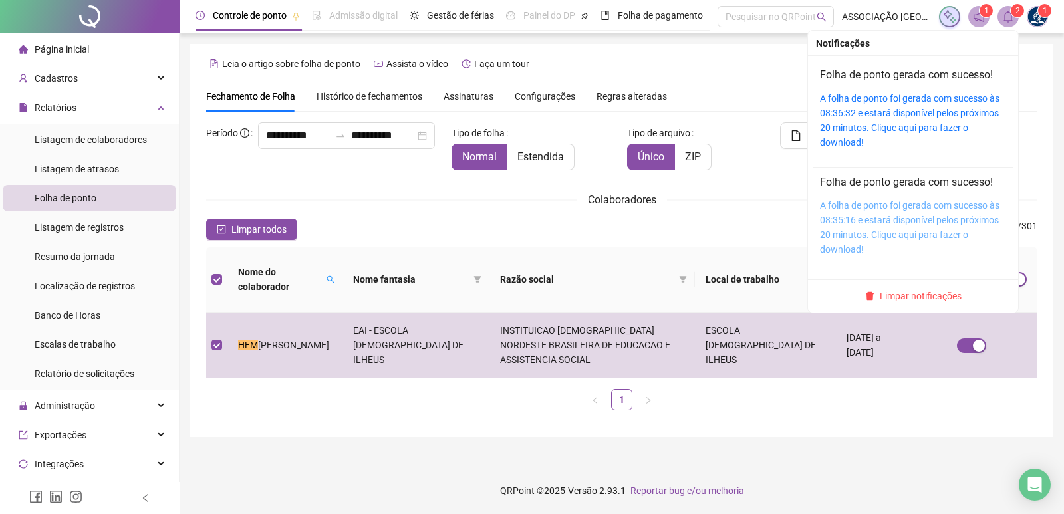
click at [872, 219] on link "A folha de ponto foi gerada com sucesso às 08:35:16 e estará disponível pelos p…" at bounding box center [910, 227] width 180 height 55
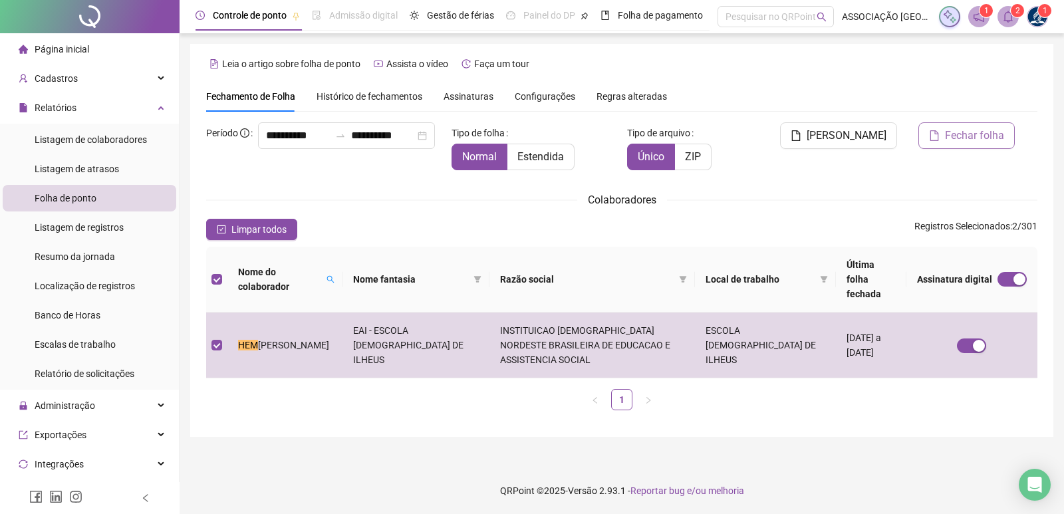
click at [986, 133] on span "Fechar folha" at bounding box center [974, 136] width 59 height 16
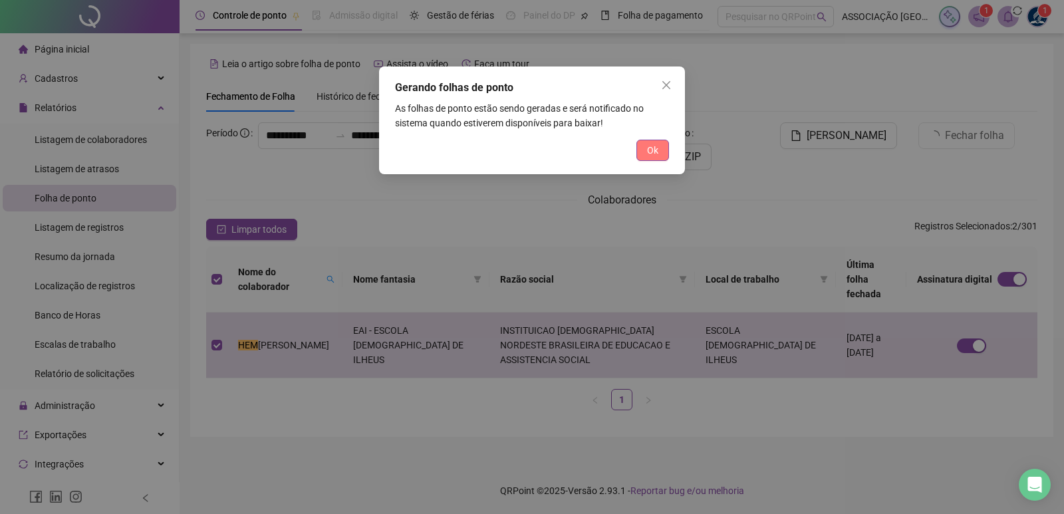
click at [656, 144] on span "Ok" at bounding box center [652, 150] width 11 height 15
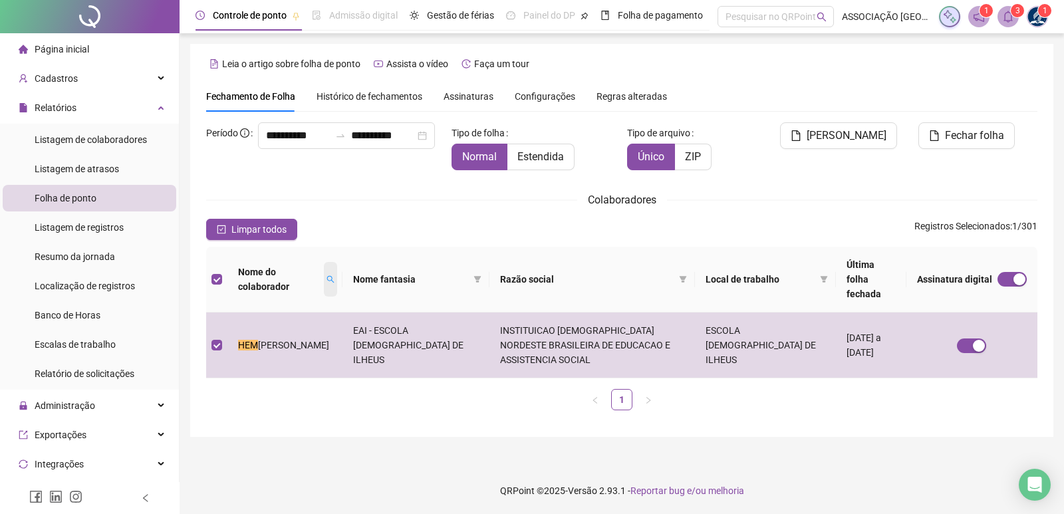
click at [332, 277] on span at bounding box center [330, 279] width 13 height 35
type input "******"
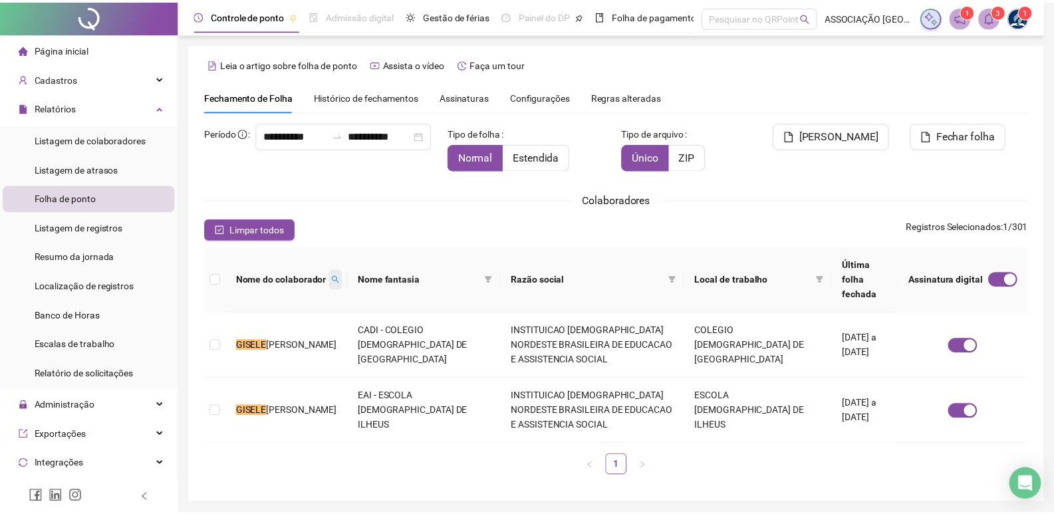
scroll to position [15, 0]
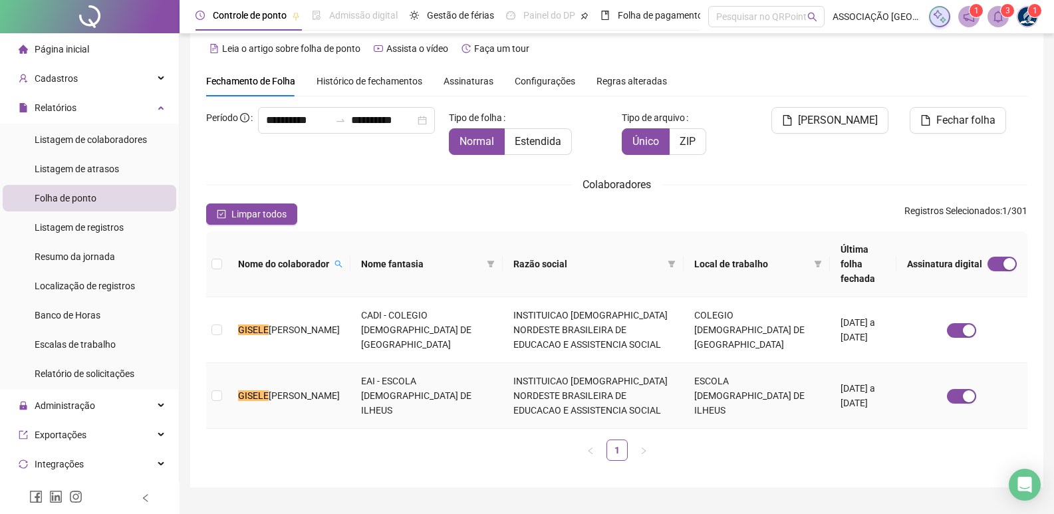
click at [224, 383] on td at bounding box center [216, 396] width 21 height 66
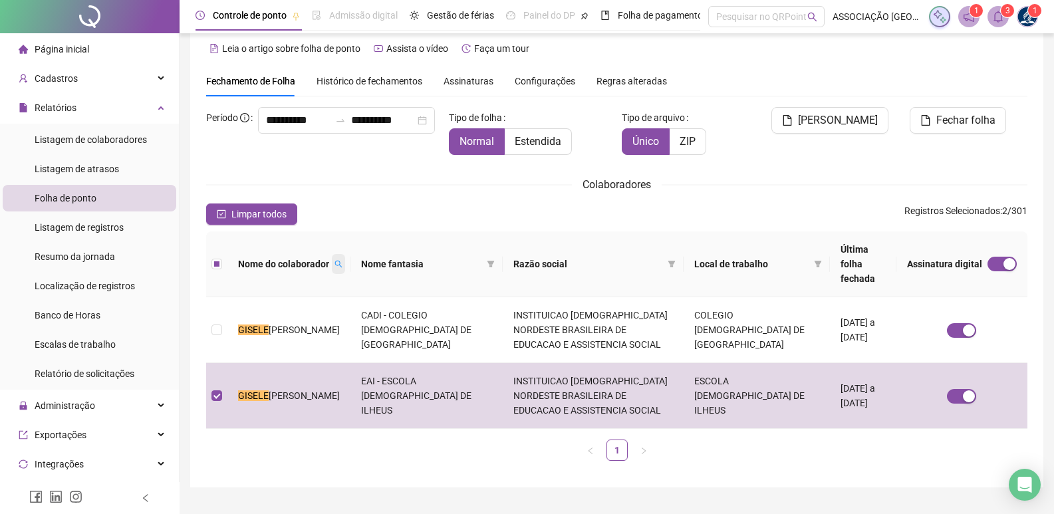
click at [342, 260] on icon "search" at bounding box center [338, 264] width 8 height 8
type input "*******"
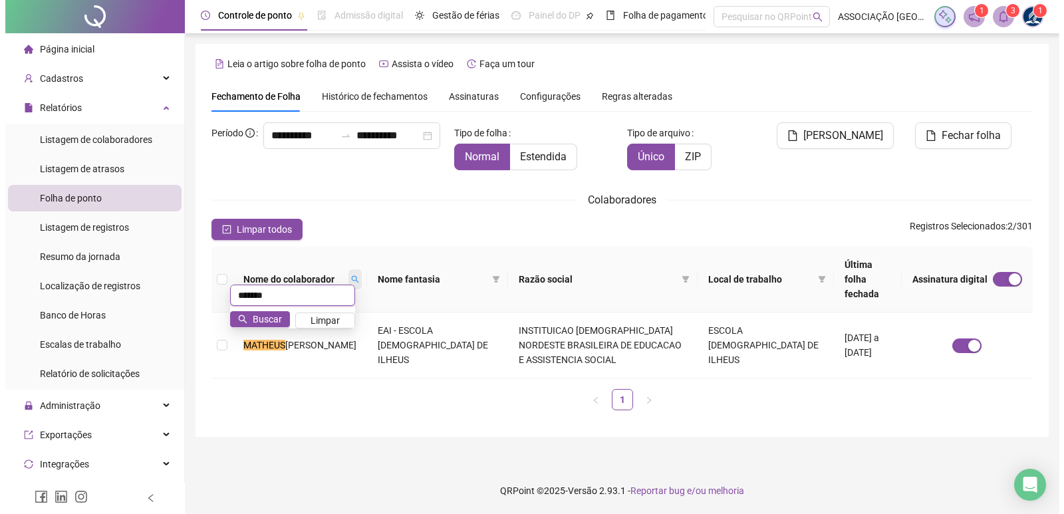
scroll to position [0, 0]
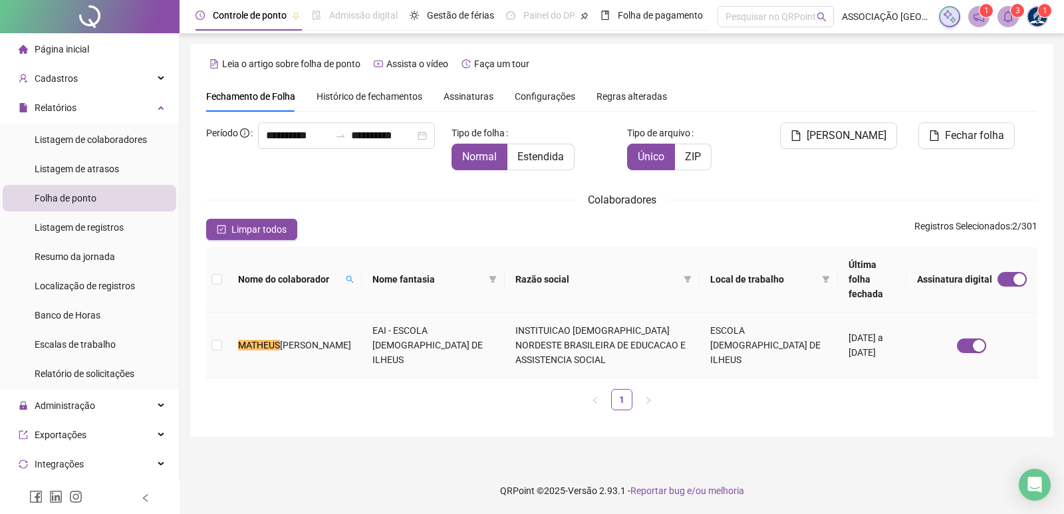
click at [311, 340] on span "[PERSON_NAME]" at bounding box center [315, 345] width 71 height 11
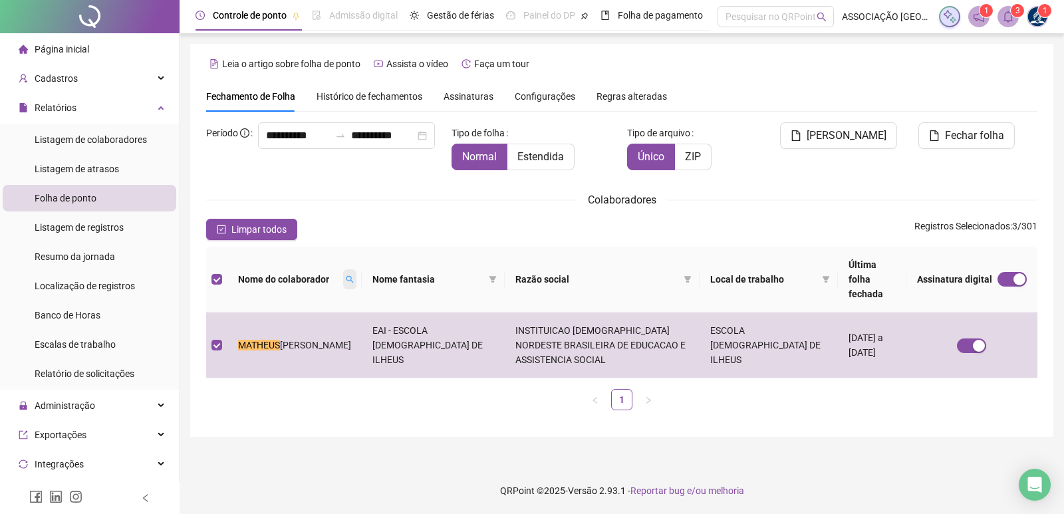
click at [343, 271] on span at bounding box center [349, 279] width 13 height 20
type input "*******"
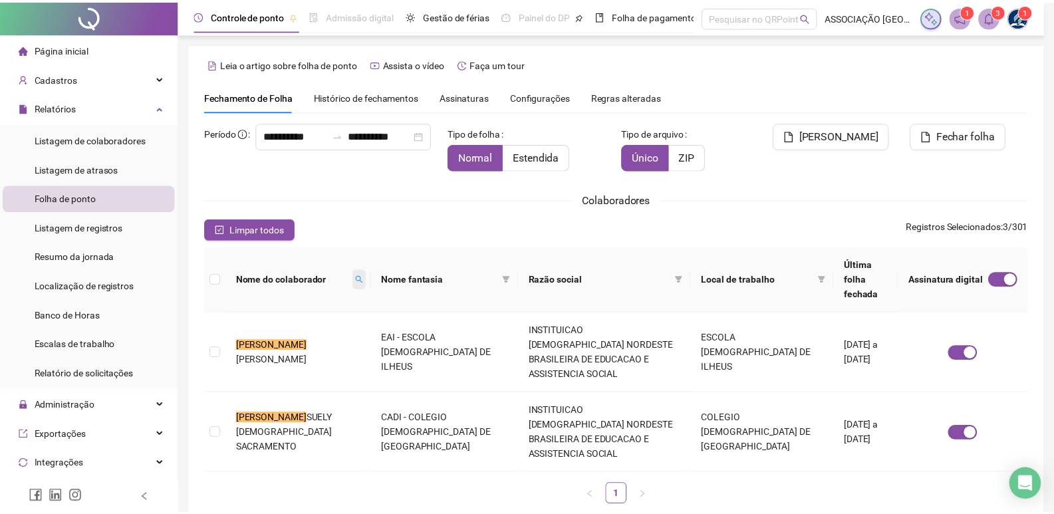
scroll to position [15, 0]
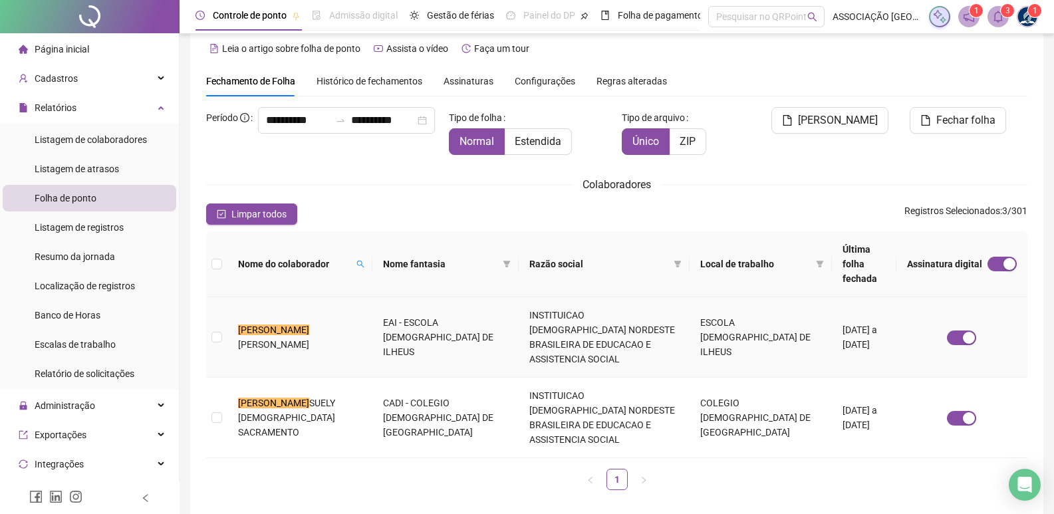
click at [211, 317] on td at bounding box center [216, 337] width 21 height 80
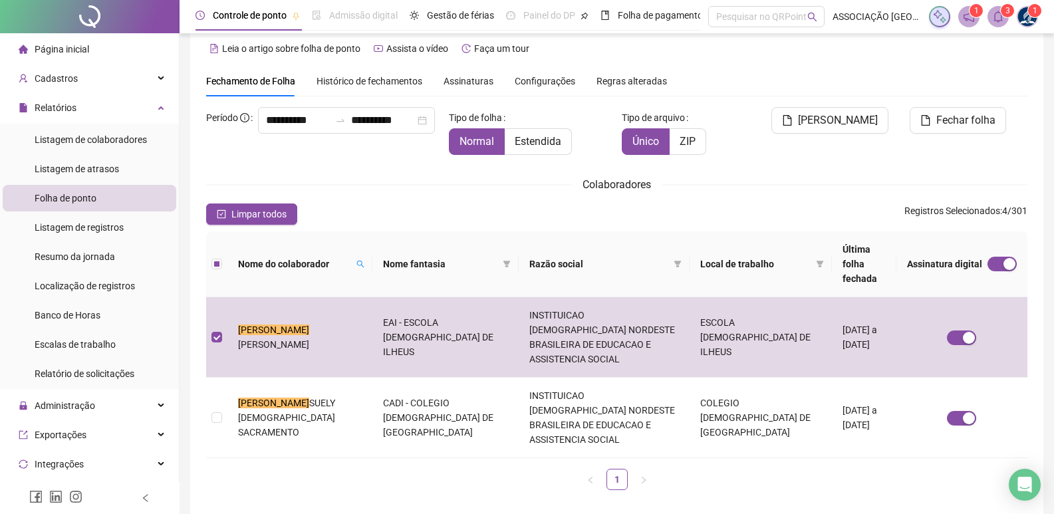
click at [358, 255] on th "Nome do colaborador" at bounding box center [299, 264] width 145 height 66
click at [356, 260] on icon "search" at bounding box center [360, 264] width 8 height 8
type input "******"
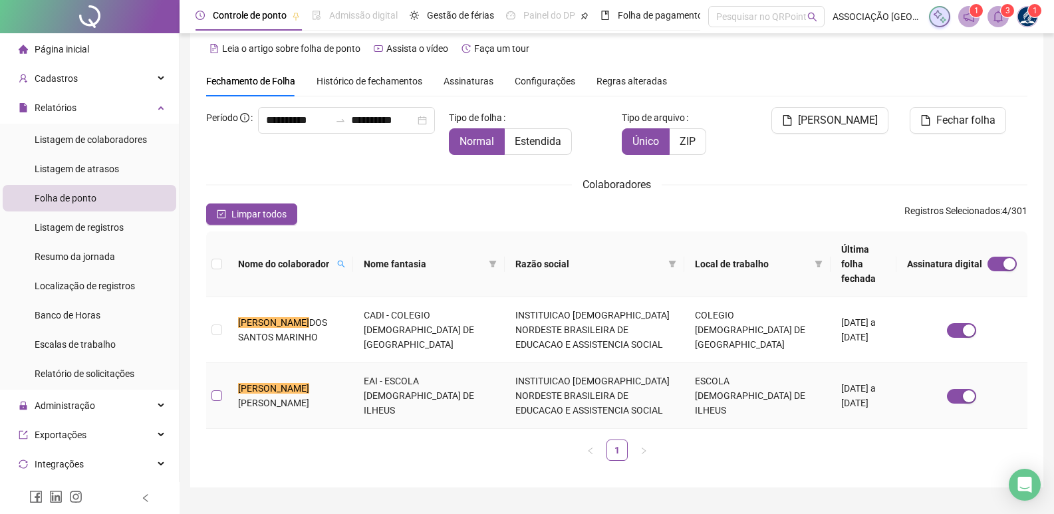
click at [220, 388] on label at bounding box center [216, 395] width 11 height 15
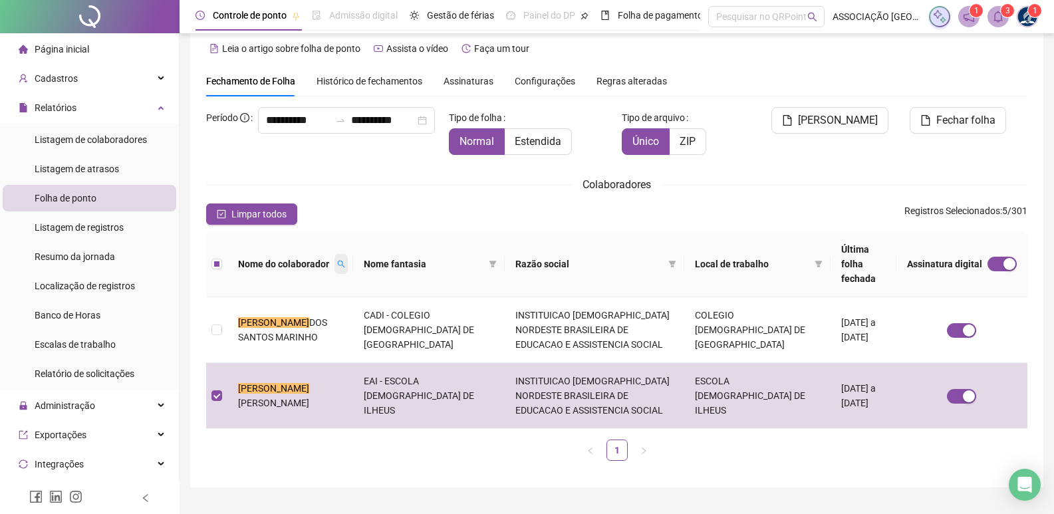
click at [337, 260] on icon "search" at bounding box center [341, 264] width 8 height 8
type input "******"
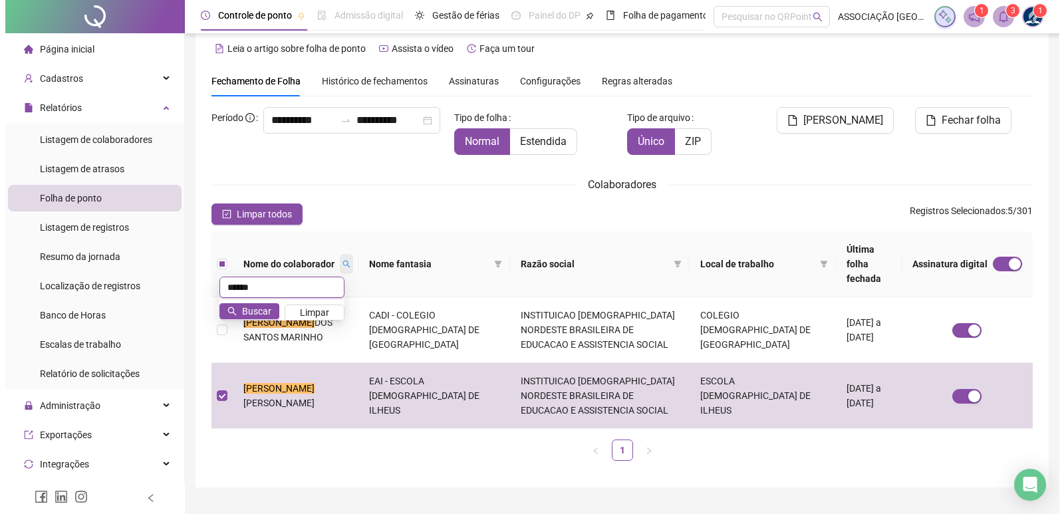
scroll to position [0, 0]
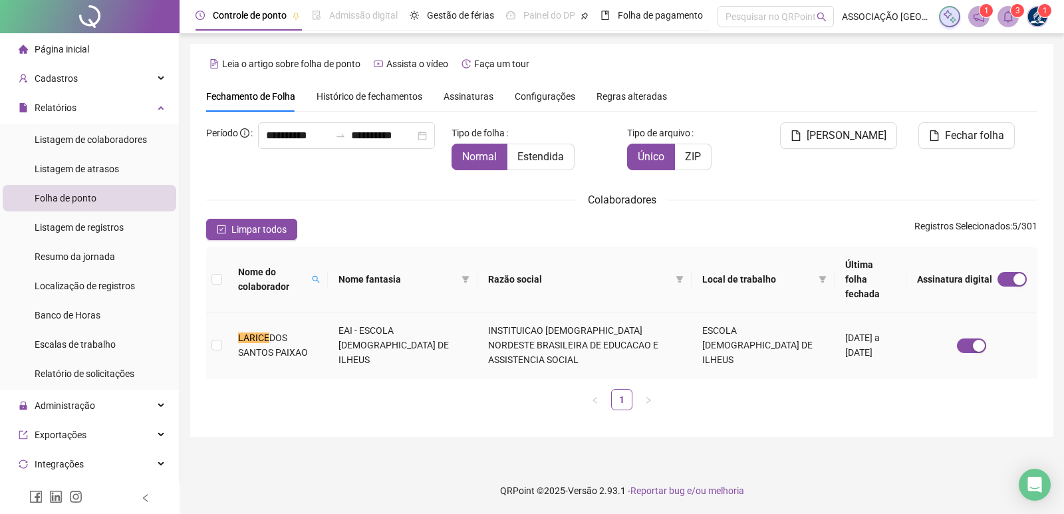
click at [328, 327] on td "[PERSON_NAME]" at bounding box center [277, 346] width 100 height 66
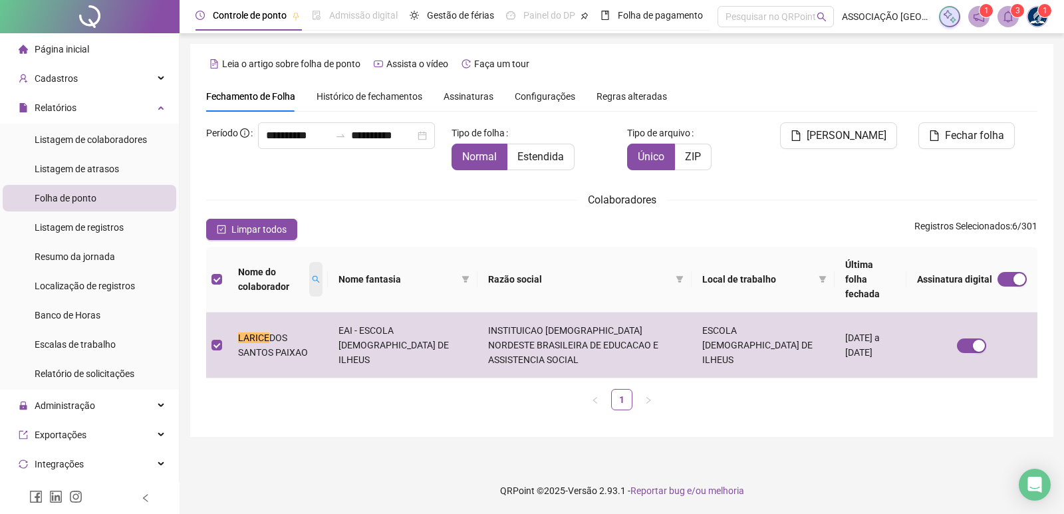
click at [320, 275] on icon "search" at bounding box center [316, 279] width 8 height 8
type input "*******"
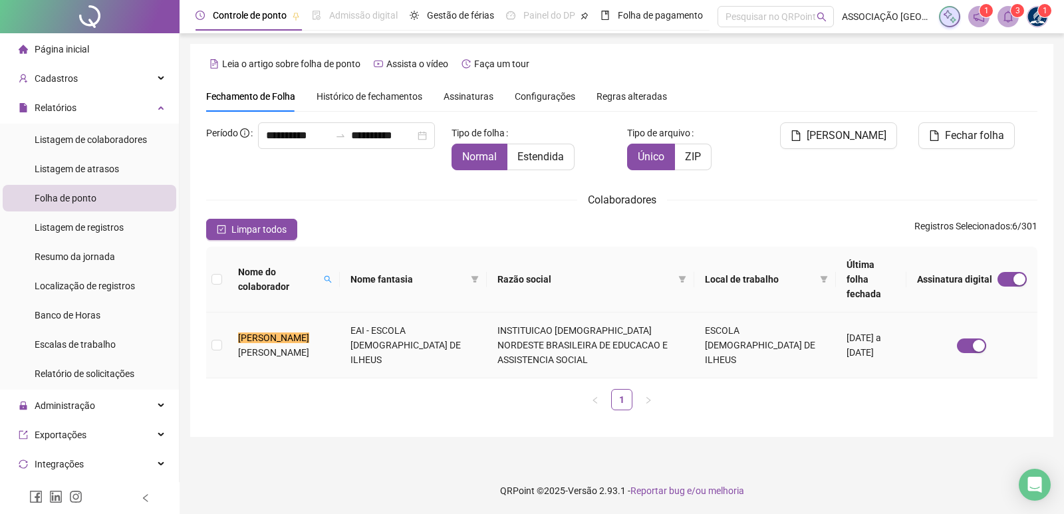
click at [251, 347] on span "[PERSON_NAME]" at bounding box center [273, 352] width 71 height 11
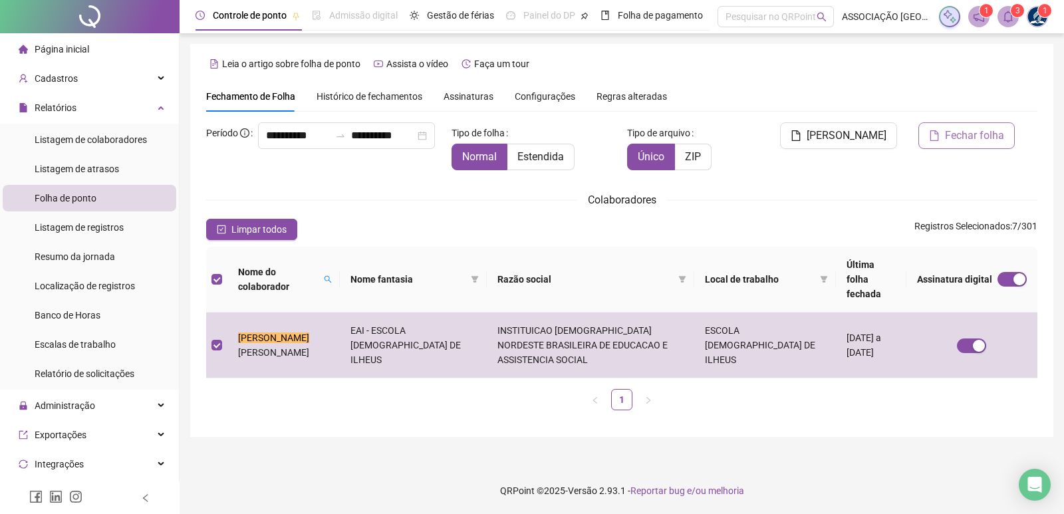
click at [977, 136] on span "Fechar folha" at bounding box center [974, 136] width 59 height 16
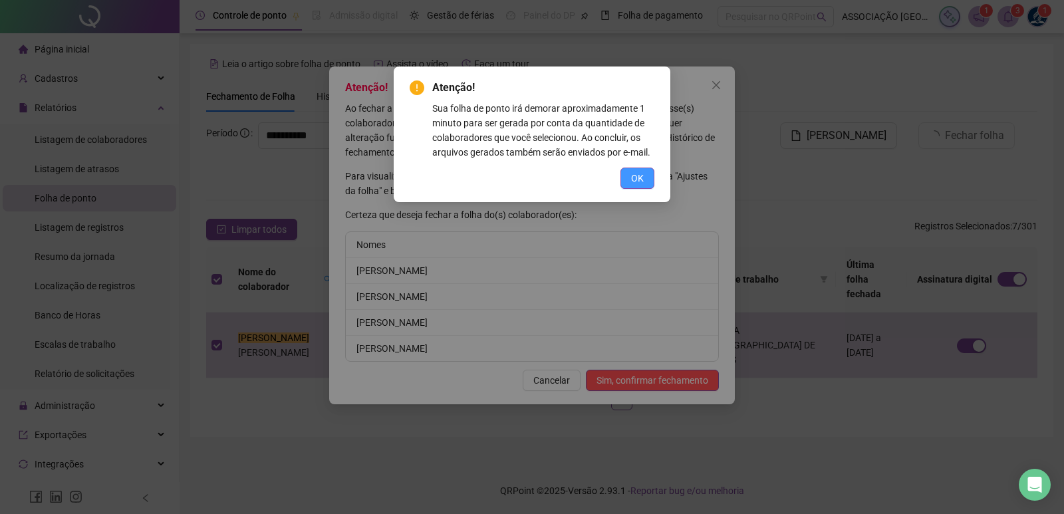
click at [624, 172] on button "OK" at bounding box center [637, 178] width 34 height 21
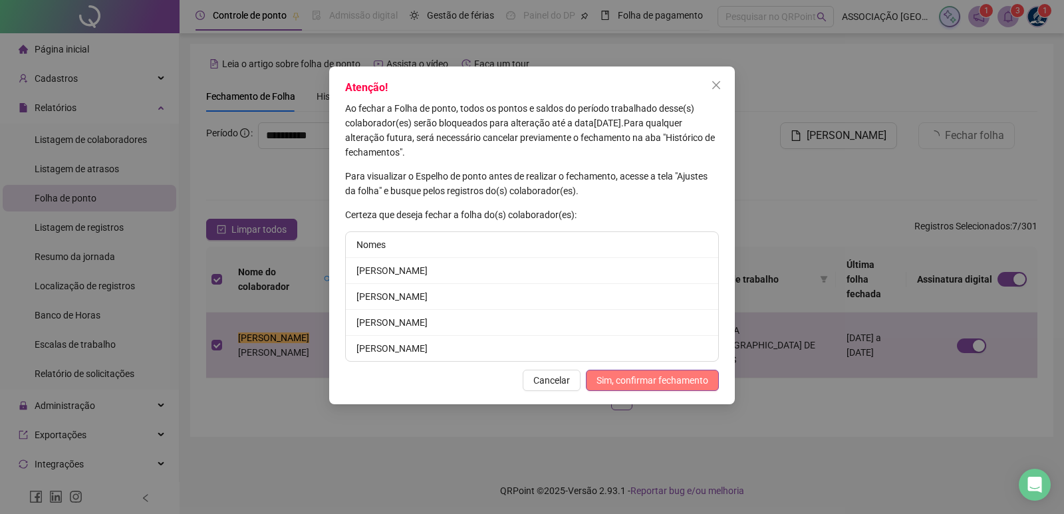
click at [651, 380] on span "Sim, confirmar fechamento" at bounding box center [652, 380] width 112 height 15
